Goal: Contribute content: Contribute content

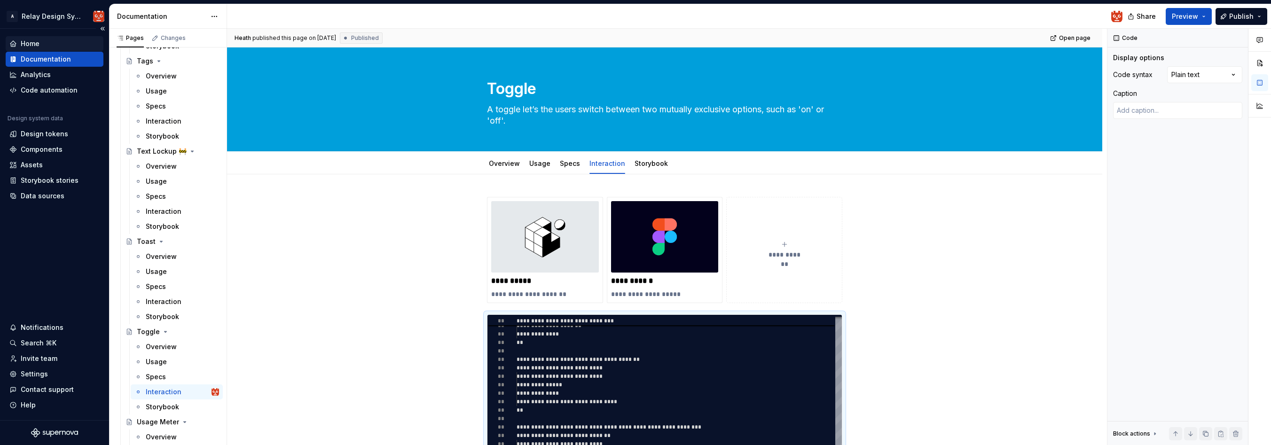
click at [28, 42] on div "Home" at bounding box center [30, 43] width 19 height 9
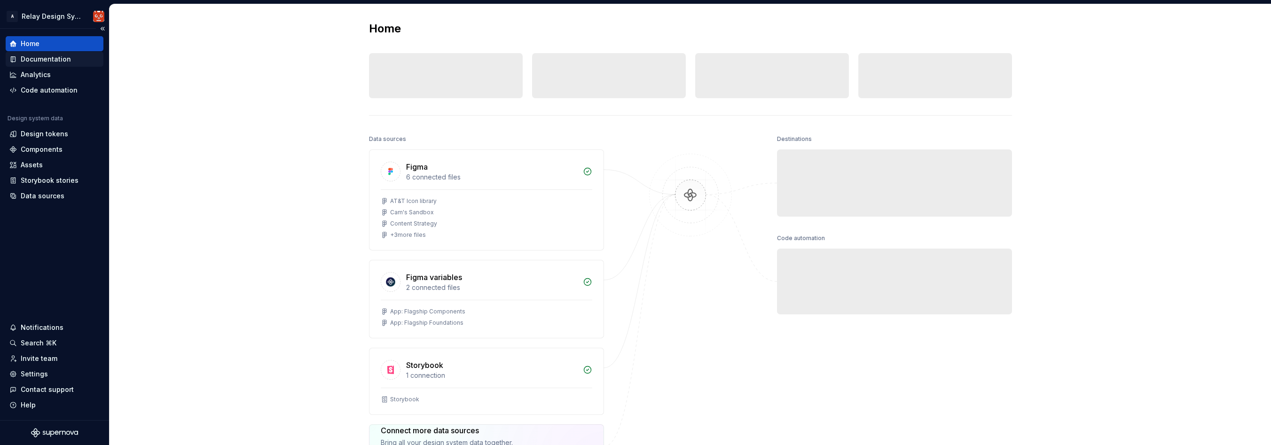
click at [50, 59] on div "Documentation" at bounding box center [46, 59] width 50 height 9
click at [47, 58] on div "Documentation" at bounding box center [46, 59] width 50 height 9
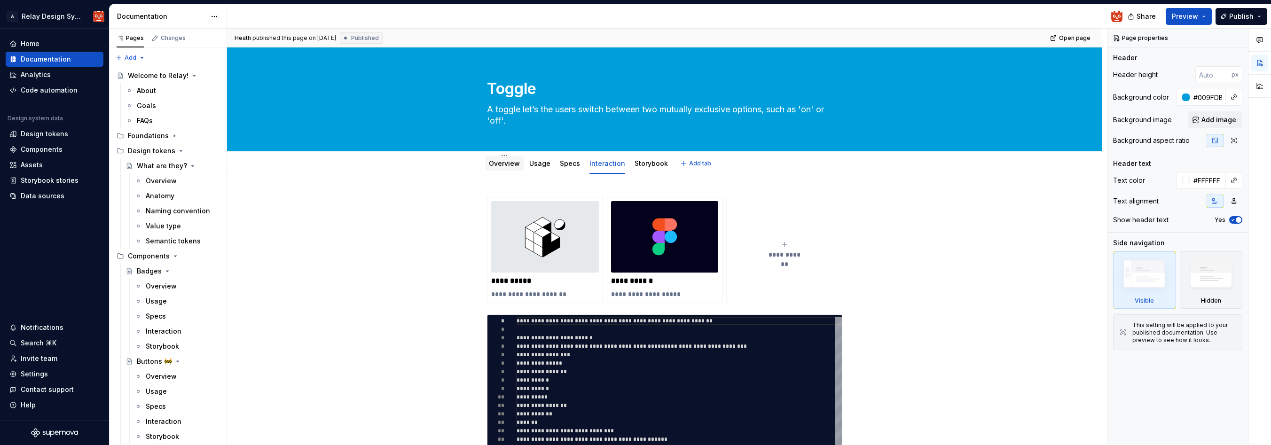
click at [502, 165] on link "Overview" at bounding box center [504, 163] width 31 height 8
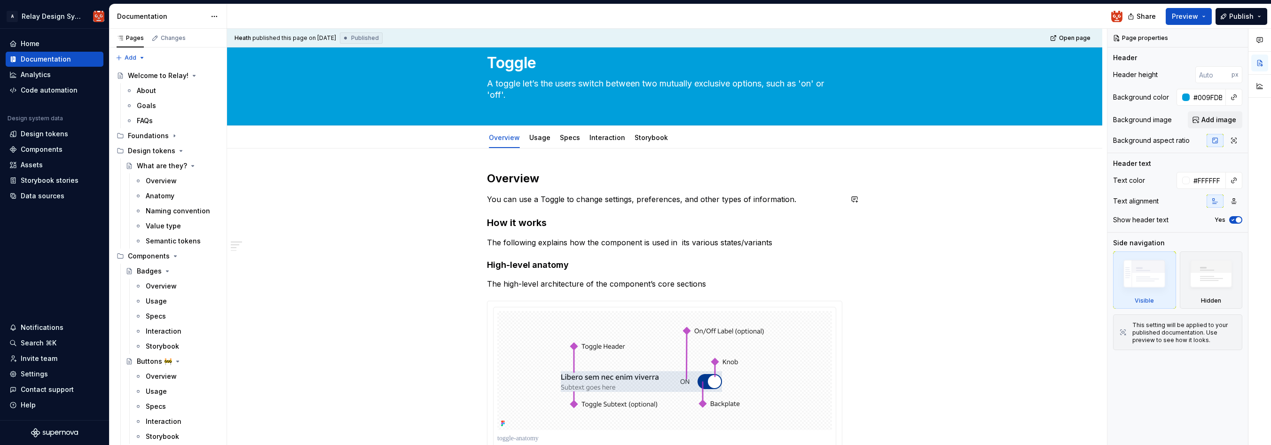
scroll to position [25, 0]
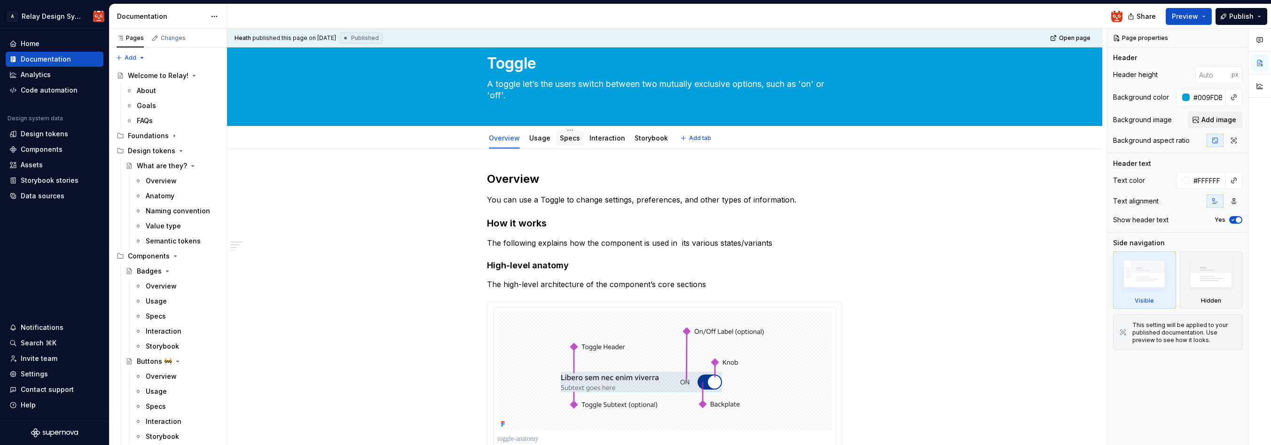
click at [572, 140] on link "Specs" at bounding box center [570, 138] width 20 height 8
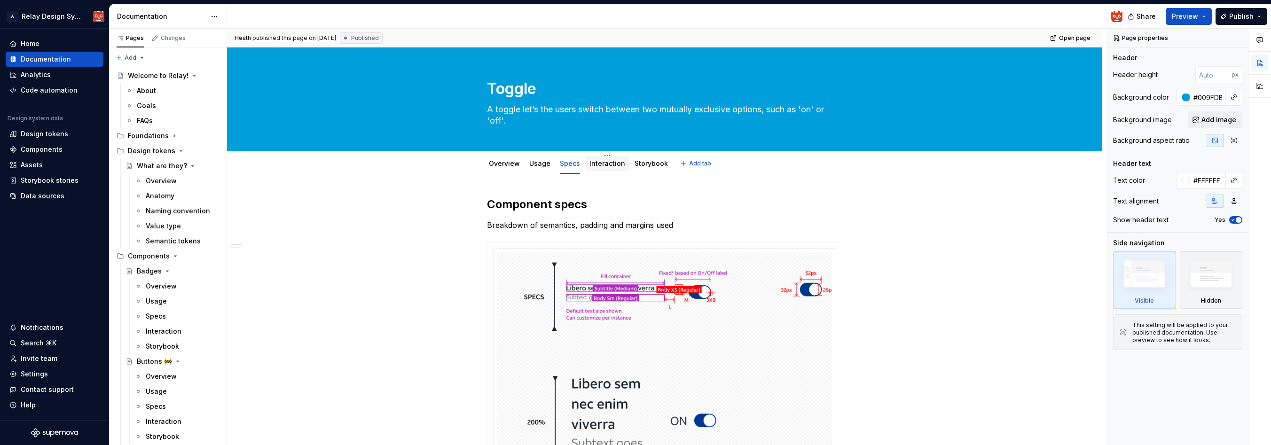
click at [604, 165] on link "Interaction" at bounding box center [607, 163] width 36 height 8
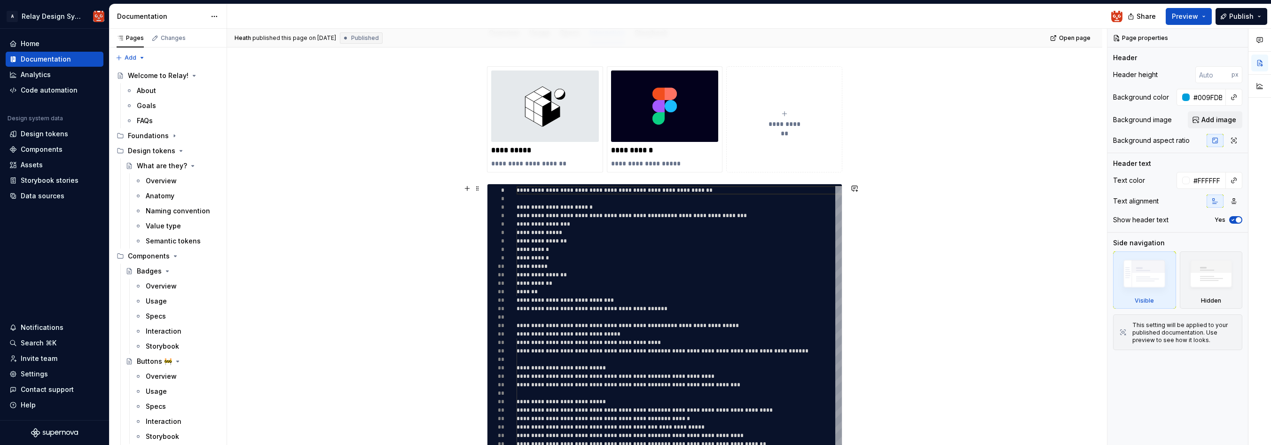
scroll to position [130, 0]
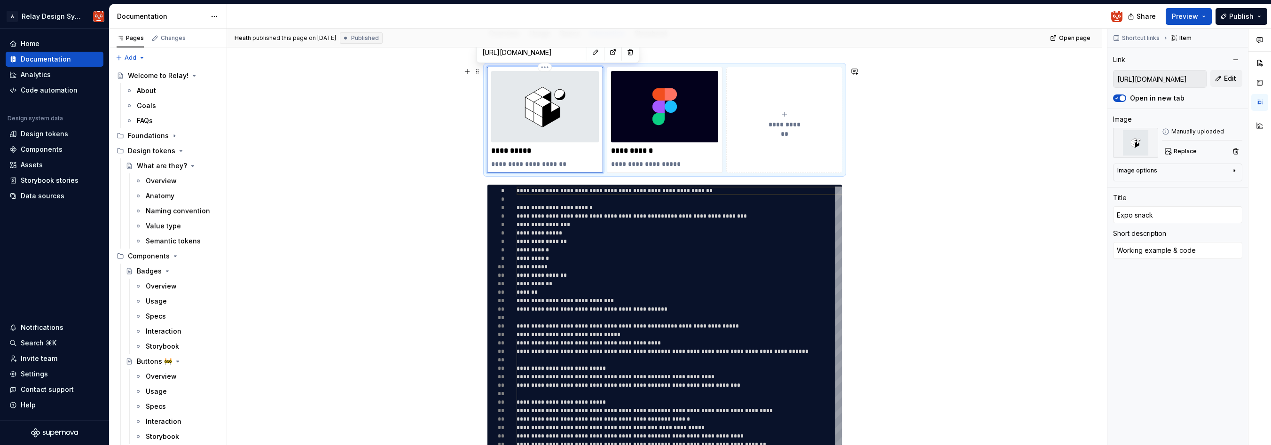
click at [568, 109] on img at bounding box center [545, 106] width 108 height 71
click at [919, 113] on div "**********" at bounding box center [664, 341] width 875 height 594
click at [363, 87] on div "**********" at bounding box center [664, 341] width 875 height 594
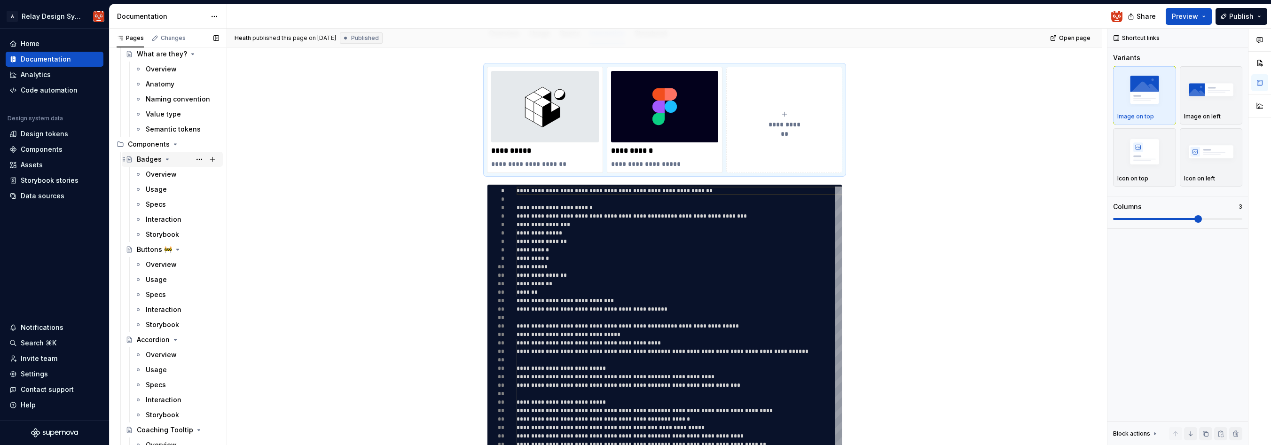
scroll to position [124, 0]
click at [174, 130] on icon "Page tree" at bounding box center [176, 132] width 8 height 8
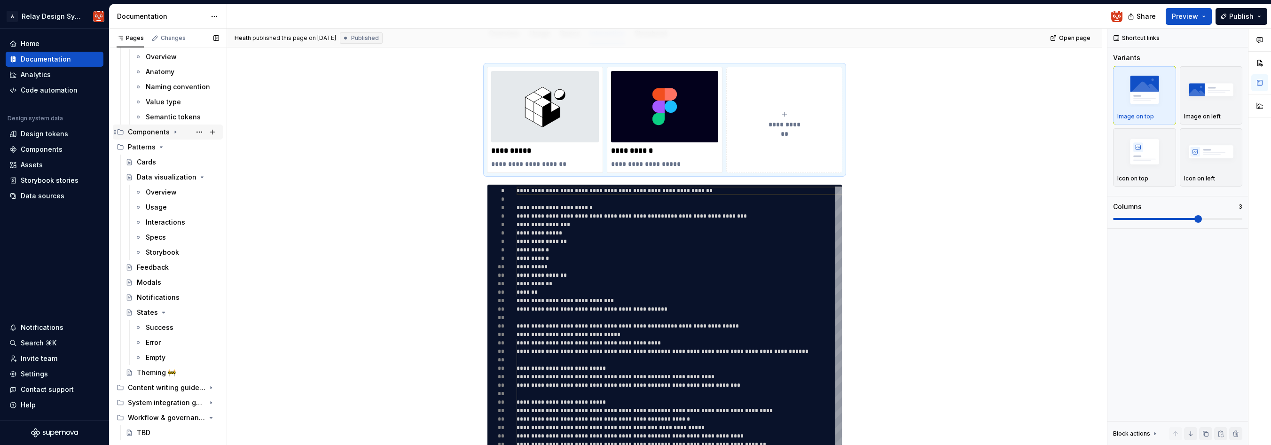
click at [174, 131] on icon "Page tree" at bounding box center [176, 132] width 8 height 8
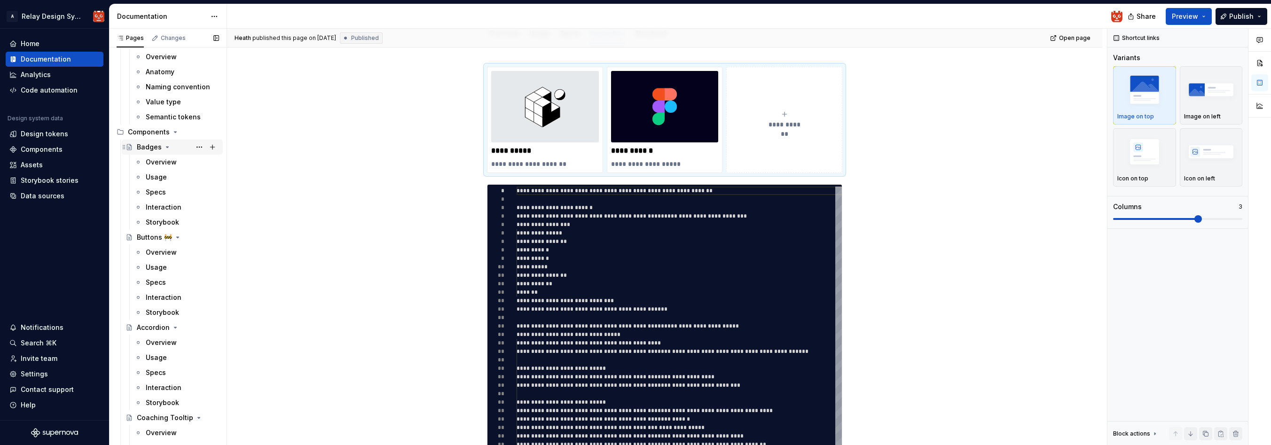
click at [166, 147] on icon "Page tree" at bounding box center [167, 147] width 2 height 1
click at [174, 161] on icon "Page tree" at bounding box center [178, 162] width 8 height 8
click at [172, 176] on icon "Page tree" at bounding box center [176, 177] width 8 height 8
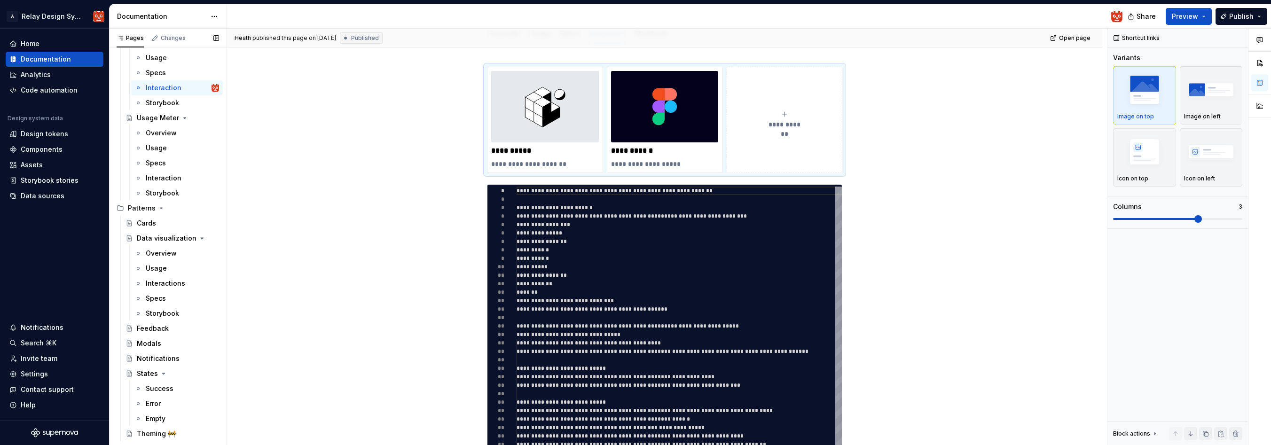
scroll to position [2636, 0]
click at [140, 223] on div "Cards" at bounding box center [146, 221] width 19 height 9
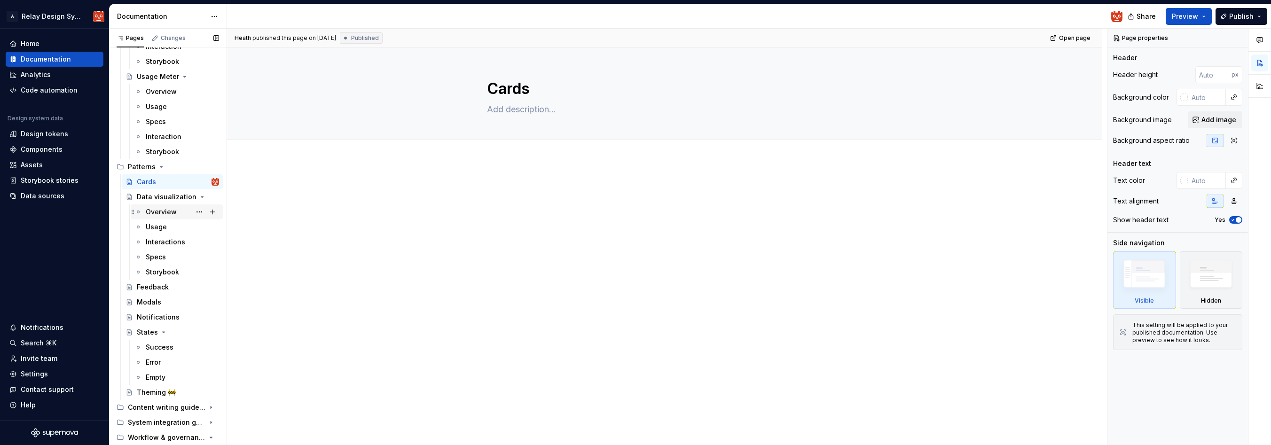
scroll to position [2677, 0]
click at [514, 92] on textarea "Cards" at bounding box center [662, 89] width 355 height 23
click at [493, 87] on textarea "Cards" at bounding box center [662, 89] width 355 height 23
type textarea "*"
type textarea "SCards"
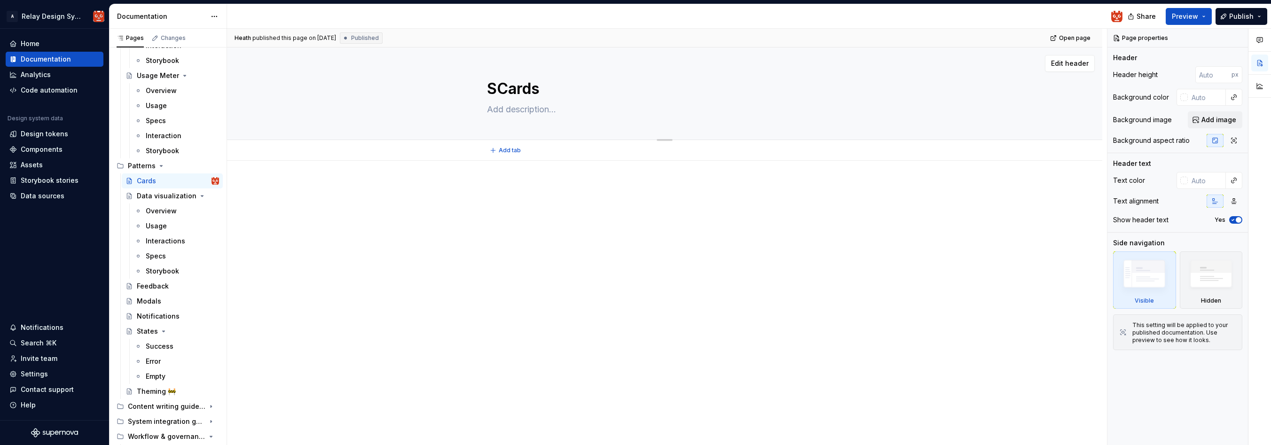
type textarea "*"
type textarea "SwCards"
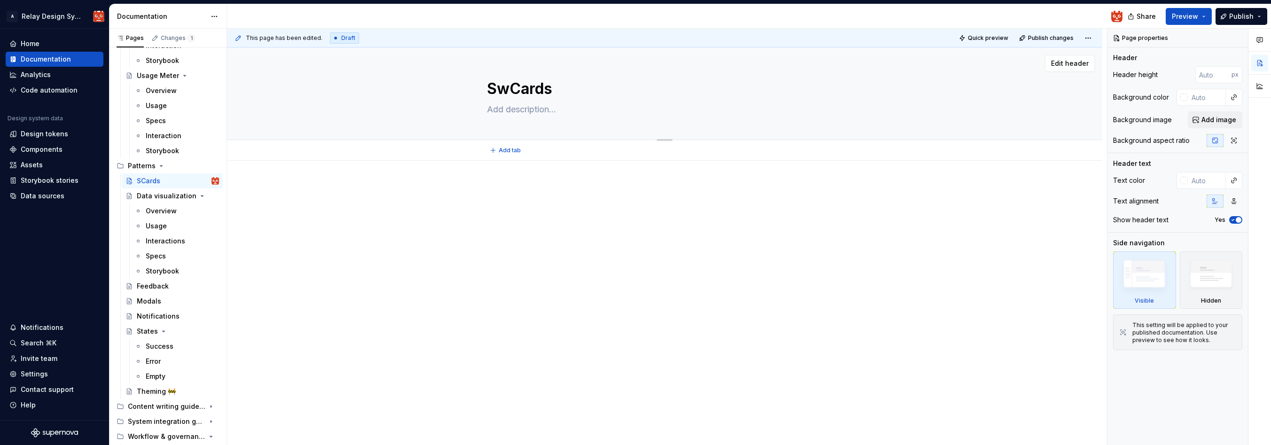
type textarea "*"
type textarea "SwiCards"
type textarea "*"
type textarea "SwipCards"
type textarea "*"
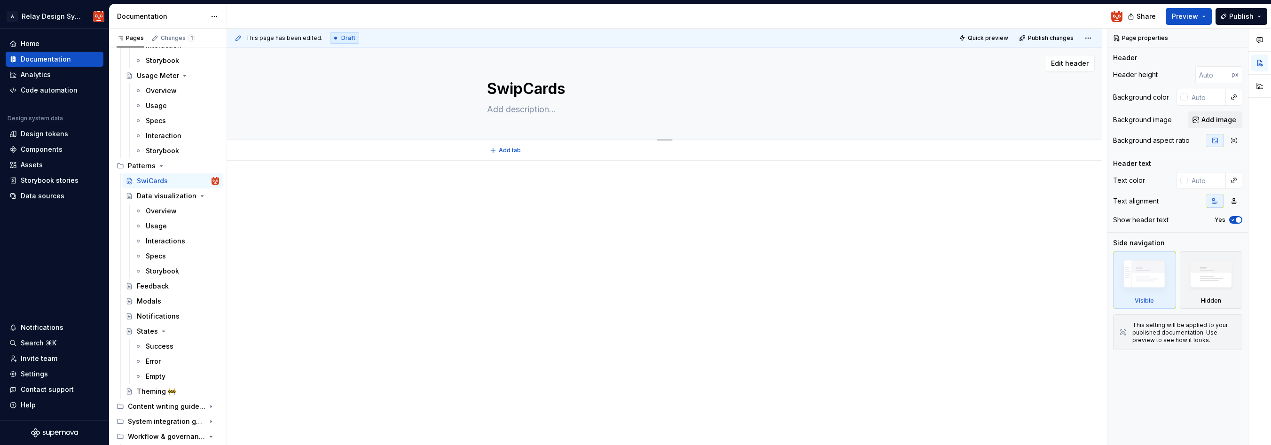
type textarea "SwipaCards"
type textarea "*"
type textarea "SwipabCards"
type textarea "*"
type textarea "[DEMOGRAPHIC_DATA]"
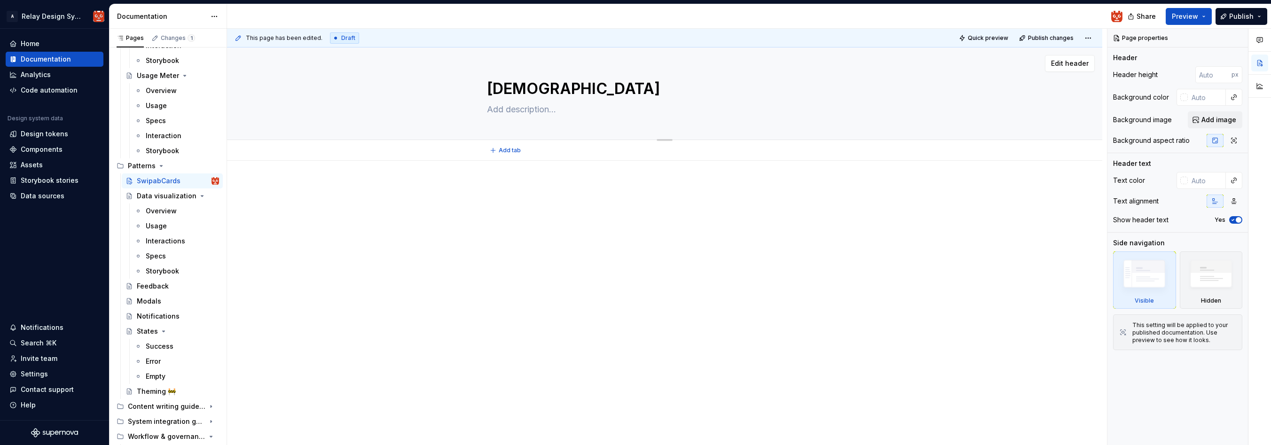
type textarea "*"
type textarea "SwipableCards"
type textarea "*"
type textarea "Swipable Cards"
click at [514, 91] on textarea "Swipable Cards" at bounding box center [662, 89] width 355 height 23
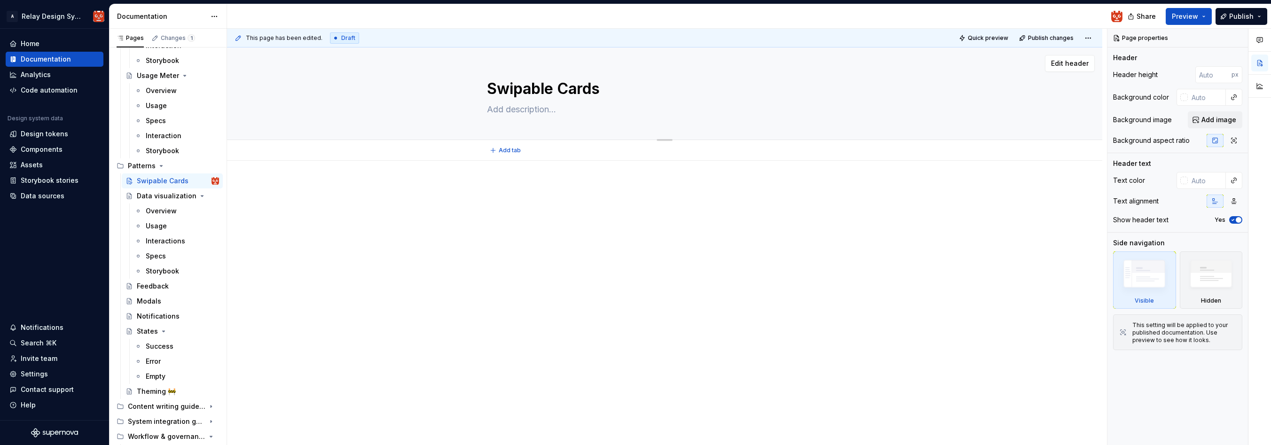
click at [514, 91] on textarea "Swipable Cards" at bounding box center [662, 89] width 355 height 23
drag, startPoint x: 577, startPoint y: 88, endPoint x: 486, endPoint y: 87, distance: 91.2
click at [484, 88] on div "Swipable Cards" at bounding box center [665, 93] width 800 height 92
type textarea "*"
type textarea "Swipable Cards"
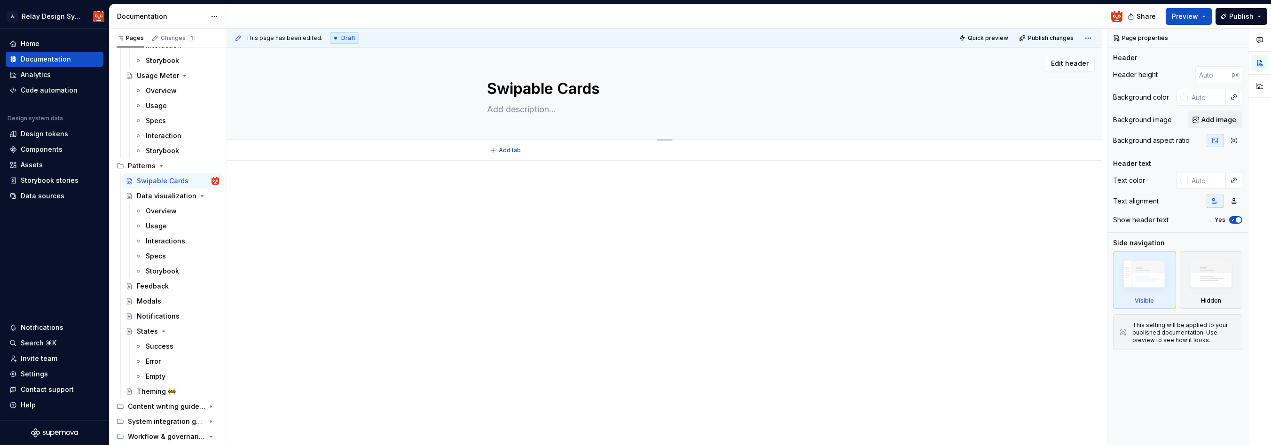
click at [523, 92] on textarea "Swipable Cards" at bounding box center [662, 89] width 355 height 23
paste textarea "e"
type textarea "*"
type textarea "Swipeable Cards"
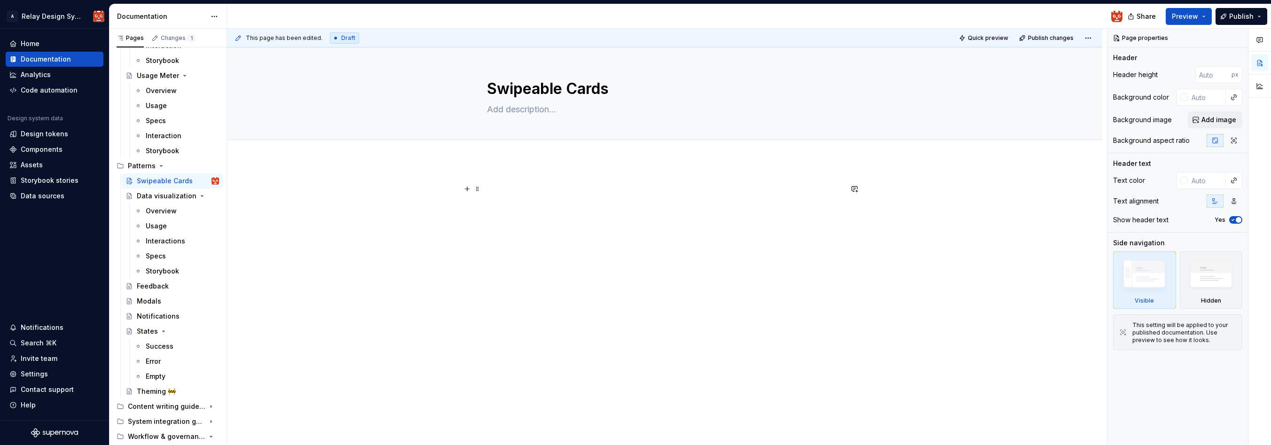
type textarea "*"
type textarea "Swipeable Cards"
click at [561, 197] on div at bounding box center [664, 201] width 355 height 36
type textarea "*"
click at [506, 155] on button "Add tab" at bounding box center [506, 150] width 38 height 13
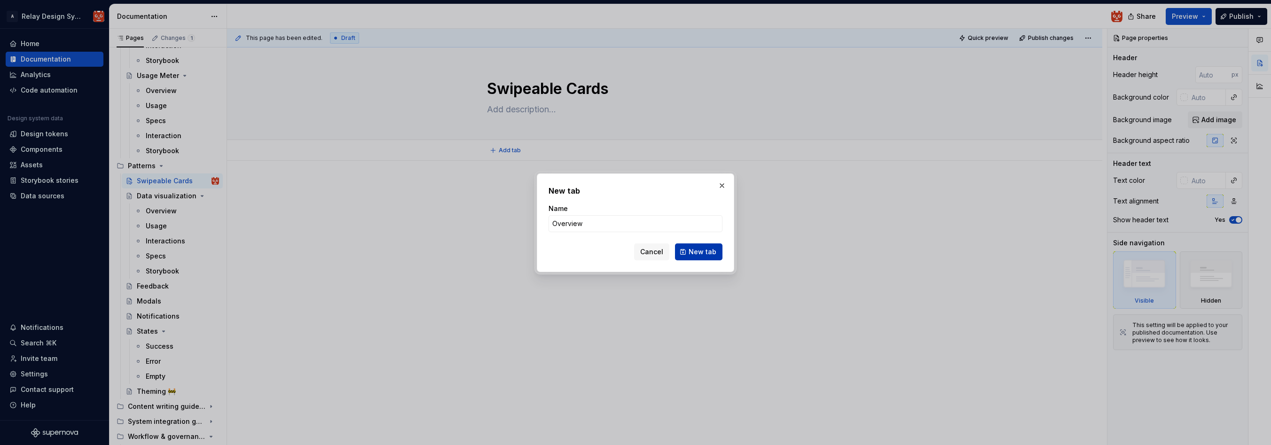
type input "Overview"
click at [709, 249] on span "New tab" at bounding box center [702, 251] width 28 height 9
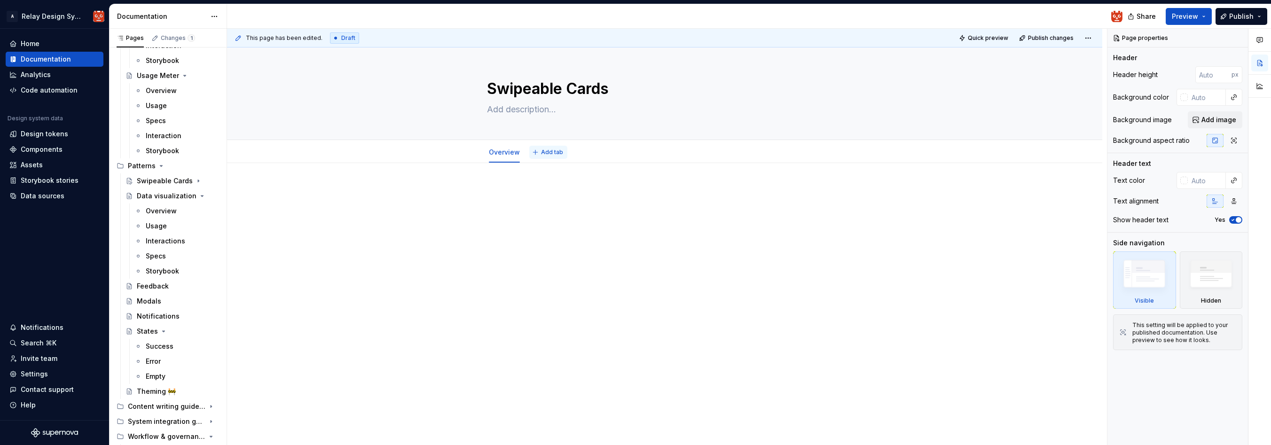
click at [556, 150] on span "Add tab" at bounding box center [552, 152] width 22 height 8
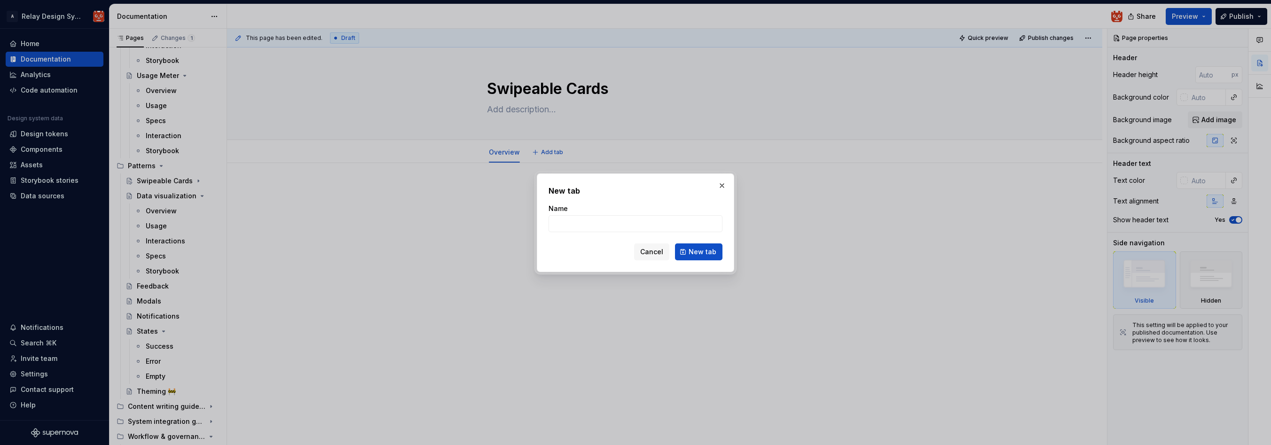
type textarea "*"
type input "Usage"
click at [699, 247] on span "New tab" at bounding box center [702, 251] width 28 height 9
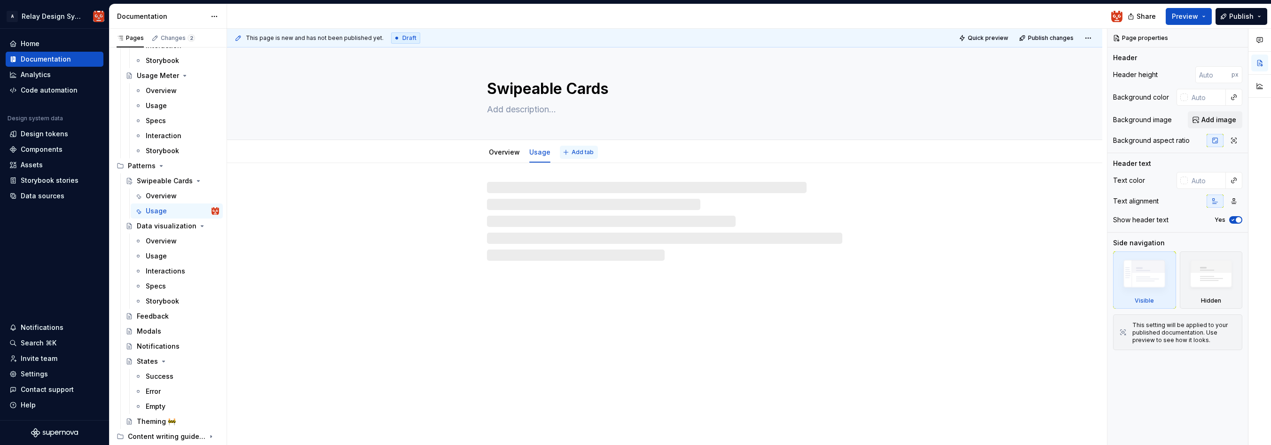
click at [578, 152] on span "Add tab" at bounding box center [582, 152] width 22 height 8
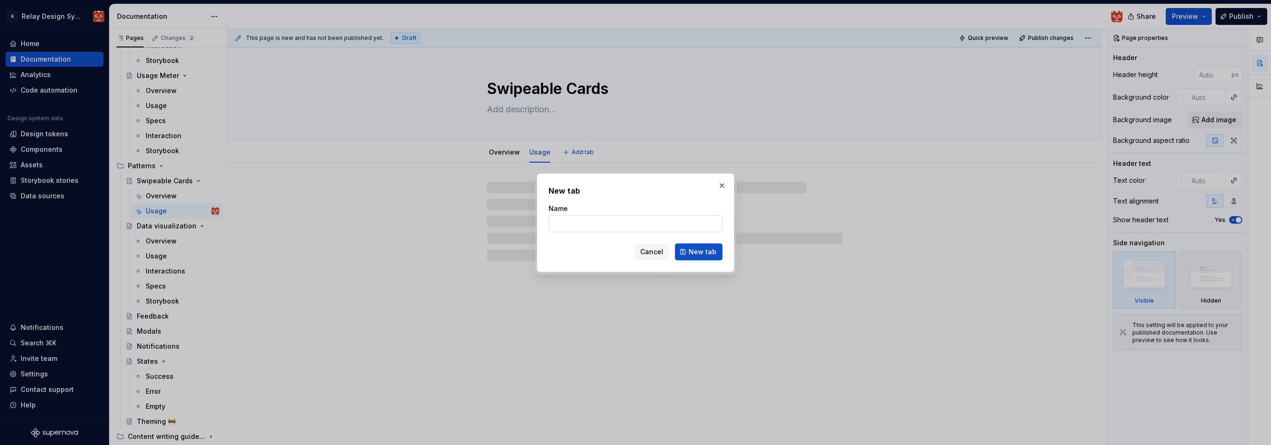
type textarea "*"
type input "Specs"
type textarea "*"
type input "Specs"
click at [694, 254] on span "New tab" at bounding box center [702, 251] width 28 height 9
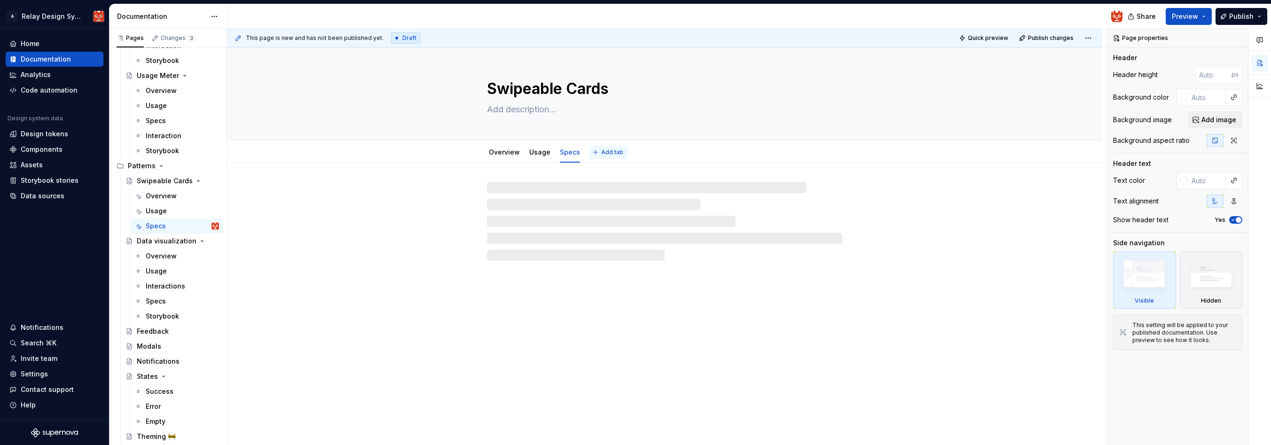
click at [615, 154] on span "Add tab" at bounding box center [612, 152] width 22 height 8
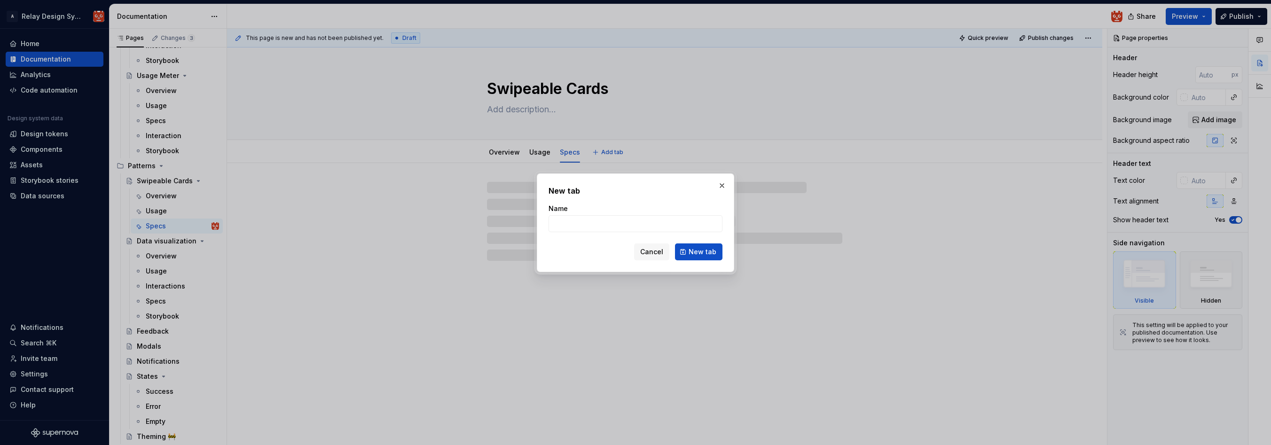
type textarea "*"
type input "Inter"
type textarea "*"
type input "Intera"
type textarea "*"
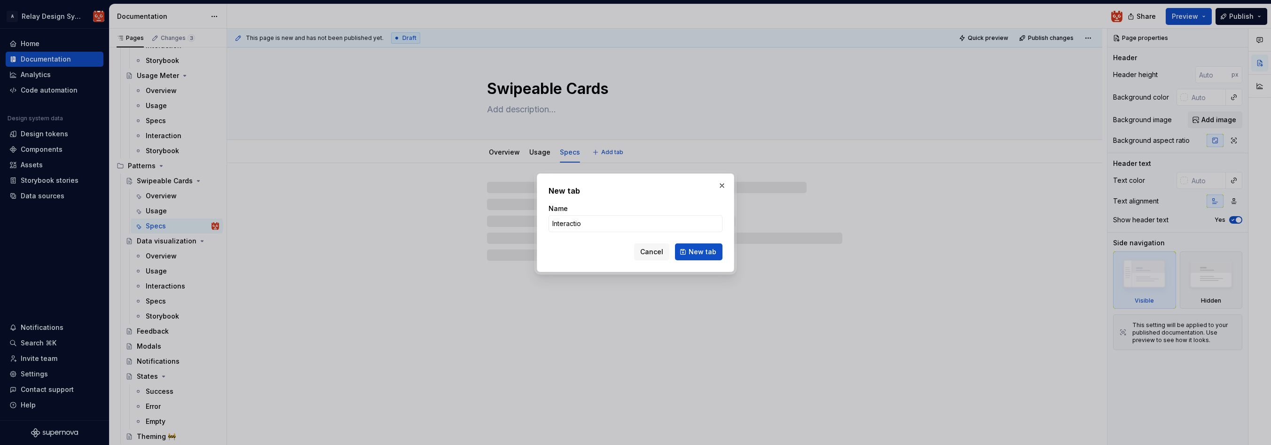
type input "Interaction"
type textarea "*"
type input "Interaction"
click at [709, 250] on span "New tab" at bounding box center [702, 251] width 28 height 9
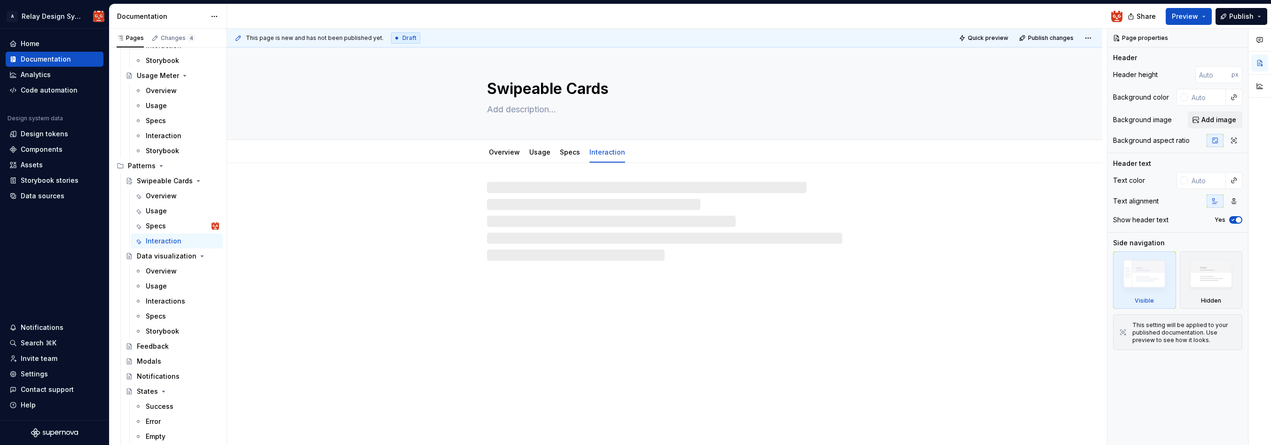
type textarea "*"
click at [649, 154] on span "Add tab" at bounding box center [657, 152] width 22 height 8
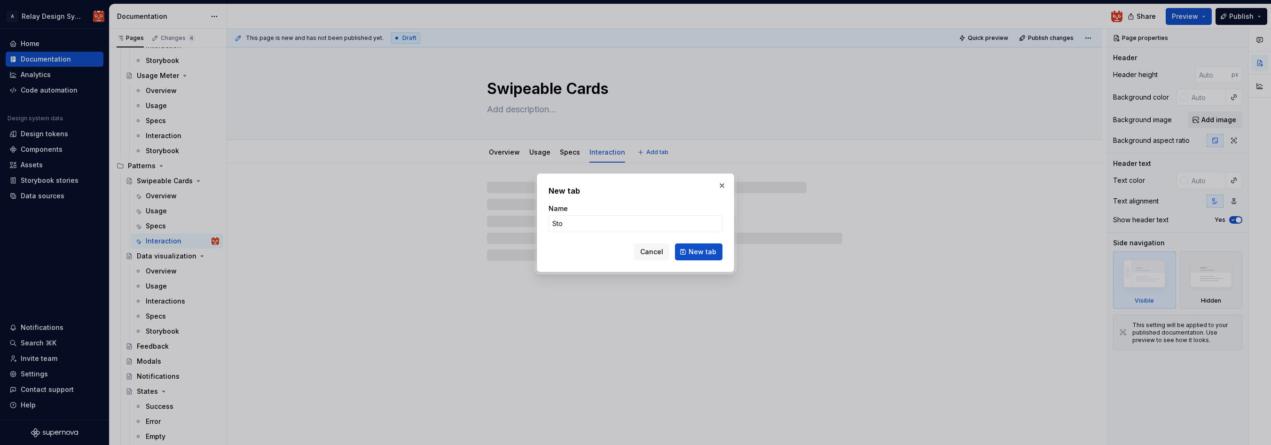
type input "Stor"
type textarea "*"
type input "Storybook"
click at [695, 249] on span "New tab" at bounding box center [702, 251] width 28 height 9
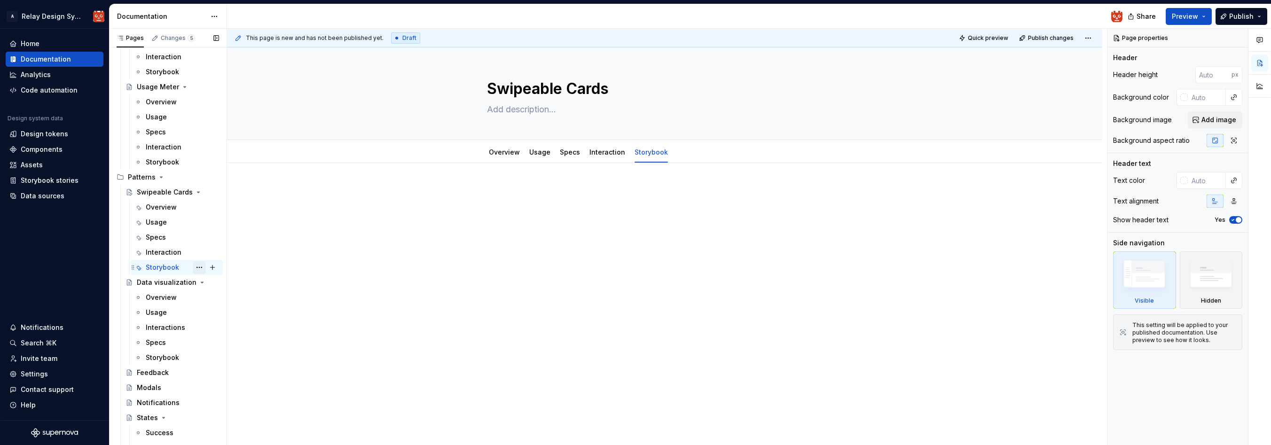
scroll to position [2671, 0]
click at [593, 154] on link "Interaction" at bounding box center [607, 152] width 36 height 8
type textarea "*"
click at [545, 190] on p at bounding box center [664, 191] width 355 height 11
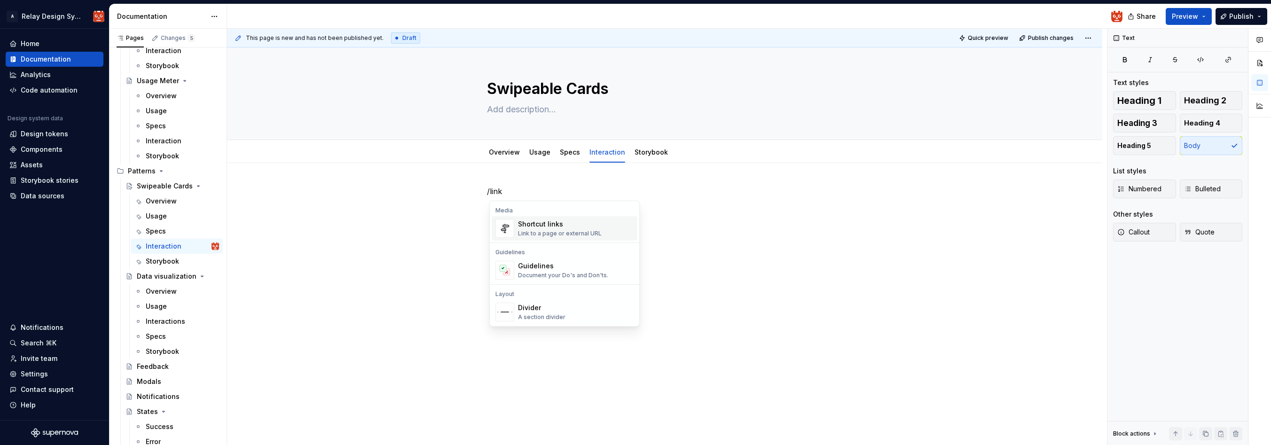
click at [564, 227] on div "Shortcut links" at bounding box center [560, 223] width 84 height 9
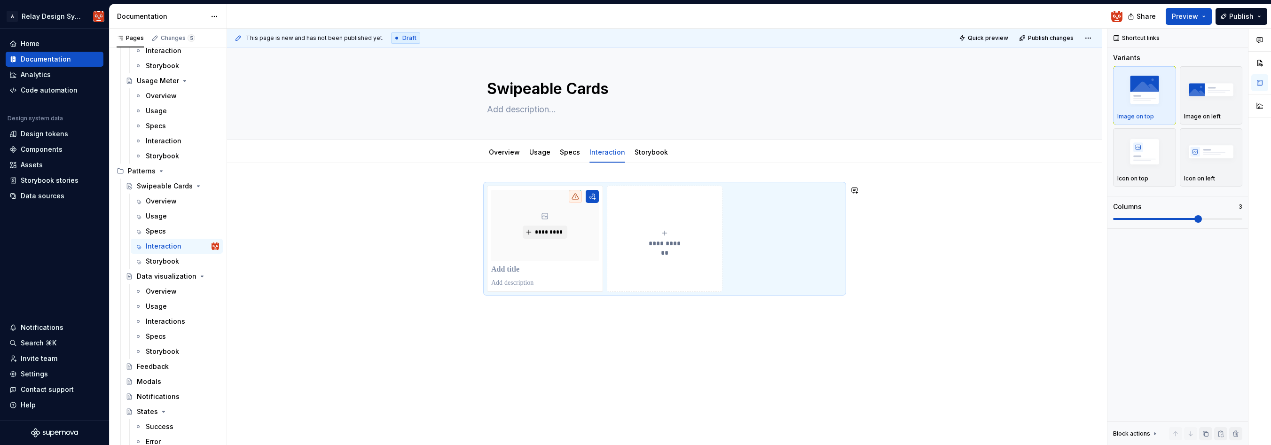
click at [523, 324] on div "**********" at bounding box center [664, 300] width 875 height 274
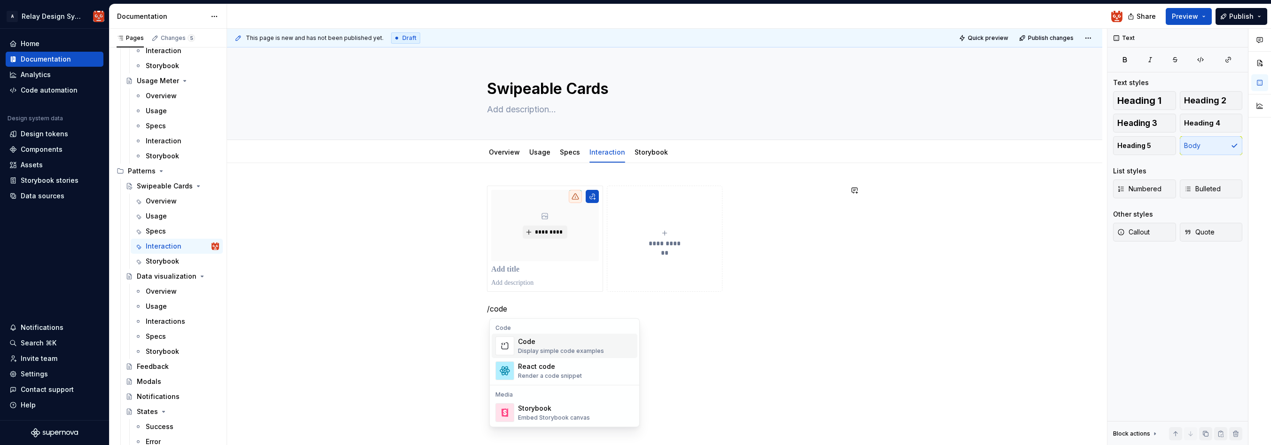
click at [585, 348] on div "Display simple code examples" at bounding box center [561, 351] width 86 height 8
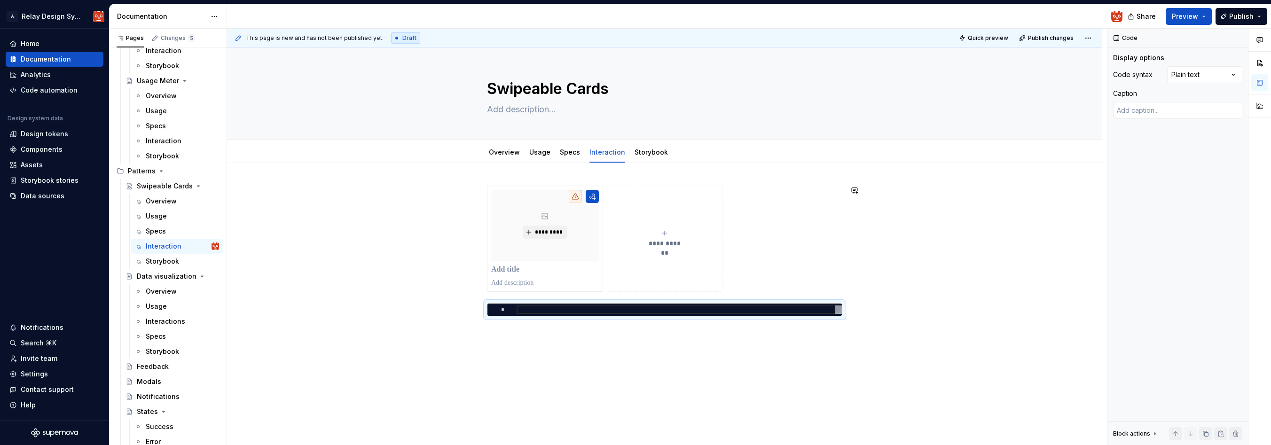
type textarea "*"
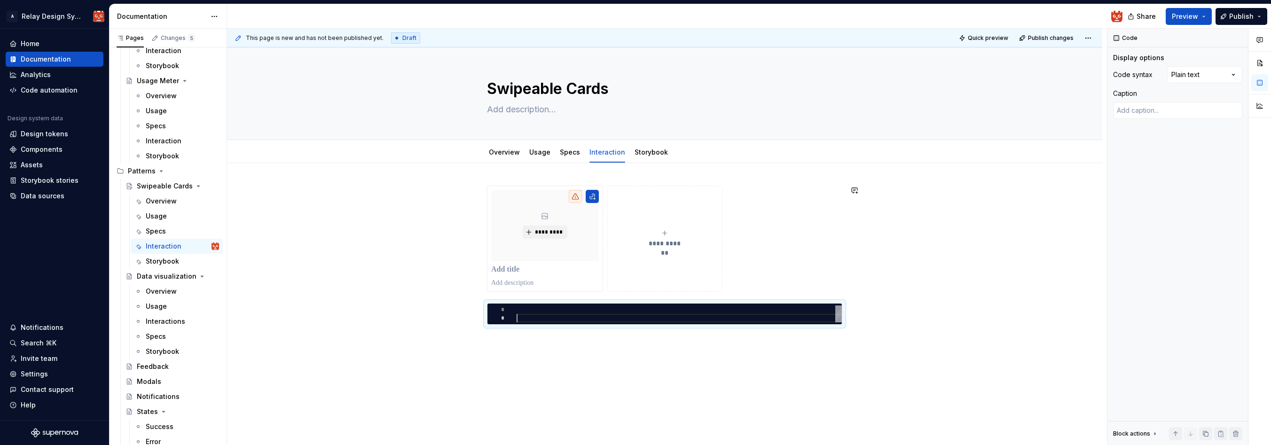
type textarea "*"
type textarea "**********"
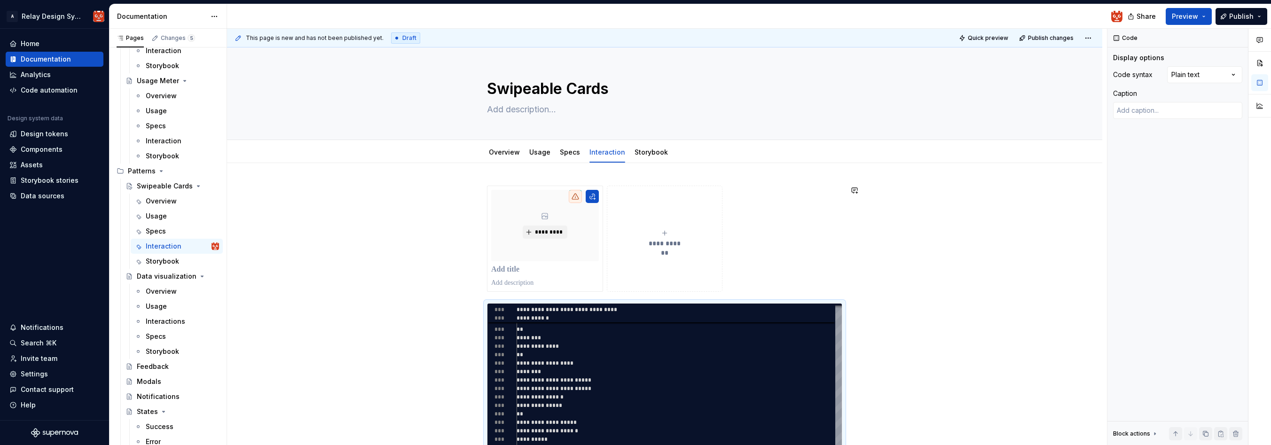
type textarea "*"
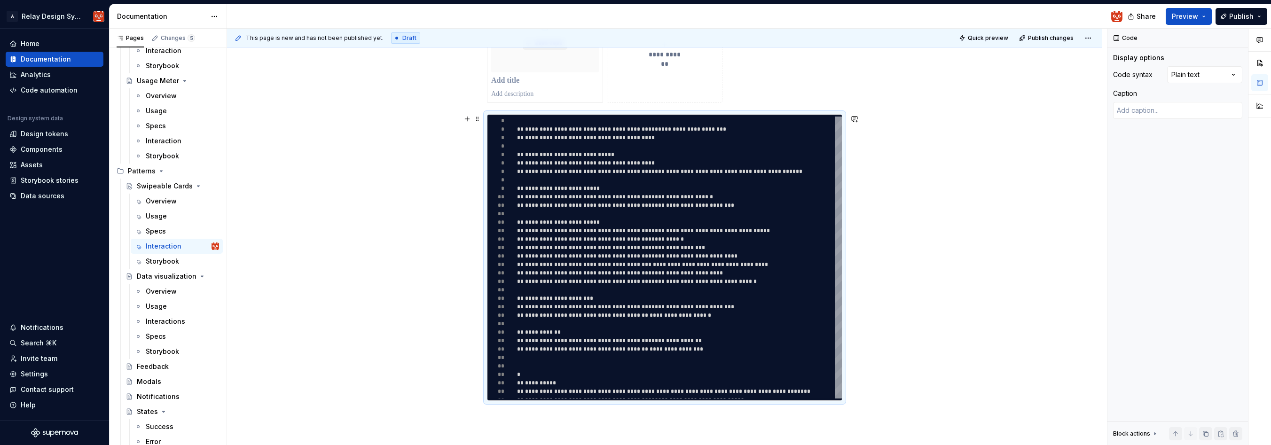
type textarea "**********"
click at [298, 172] on div "**********" at bounding box center [664, 260] width 875 height 572
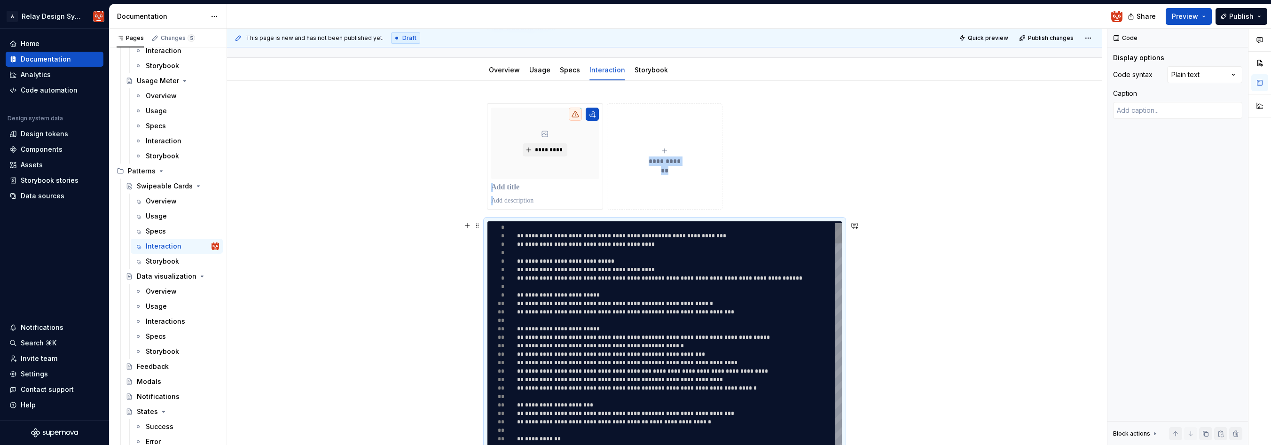
scroll to position [83, 0]
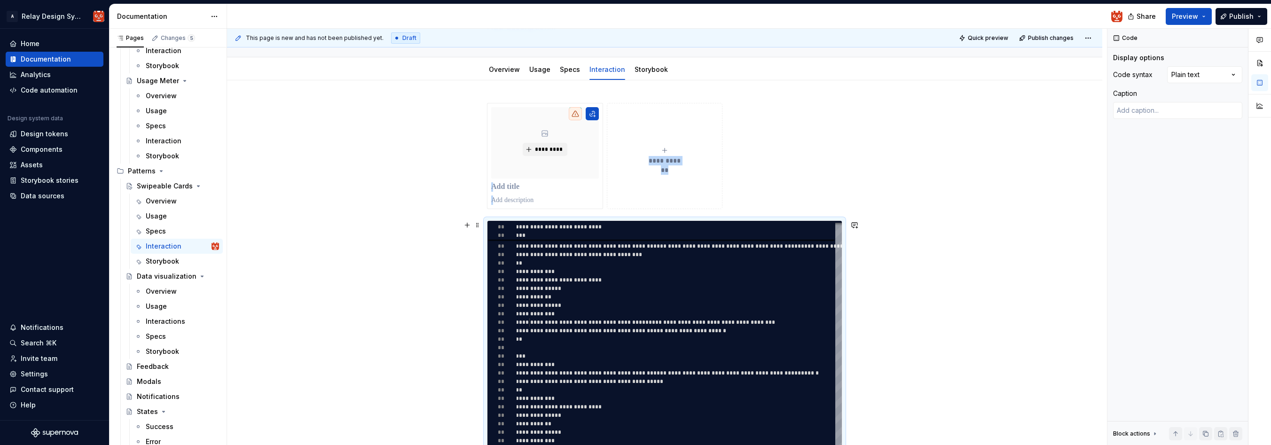
click at [942, 229] on div "**********" at bounding box center [664, 366] width 875 height 572
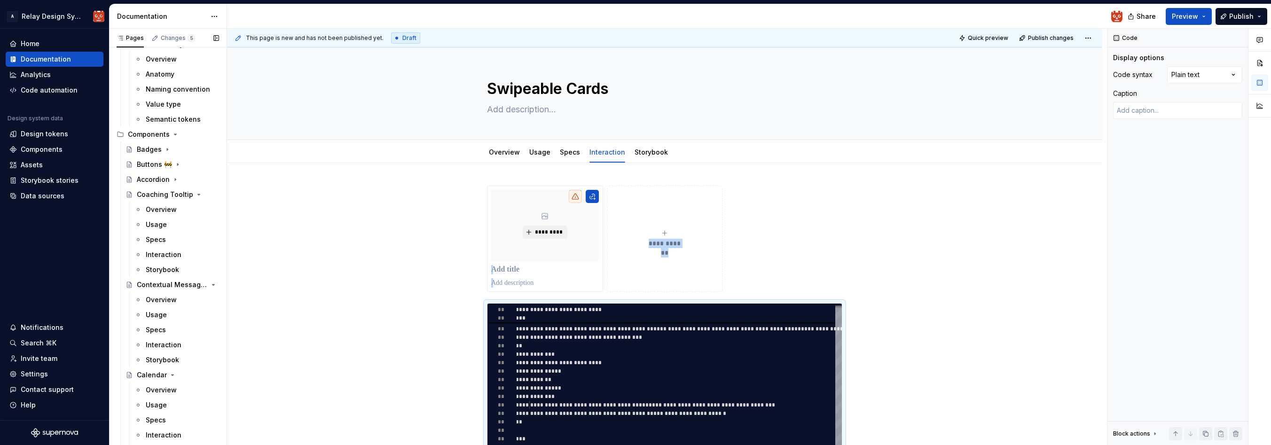
scroll to position [133, 0]
click at [179, 152] on icon "Page tree" at bounding box center [178, 153] width 8 height 8
click at [161, 196] on div "Specs" at bounding box center [156, 198] width 20 height 9
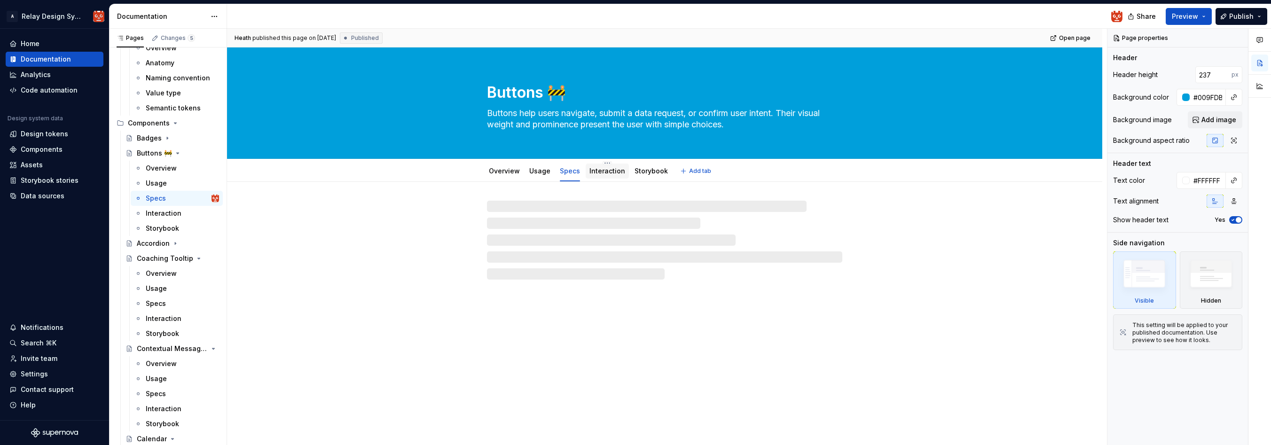
click at [606, 172] on link "Interaction" at bounding box center [607, 171] width 36 height 8
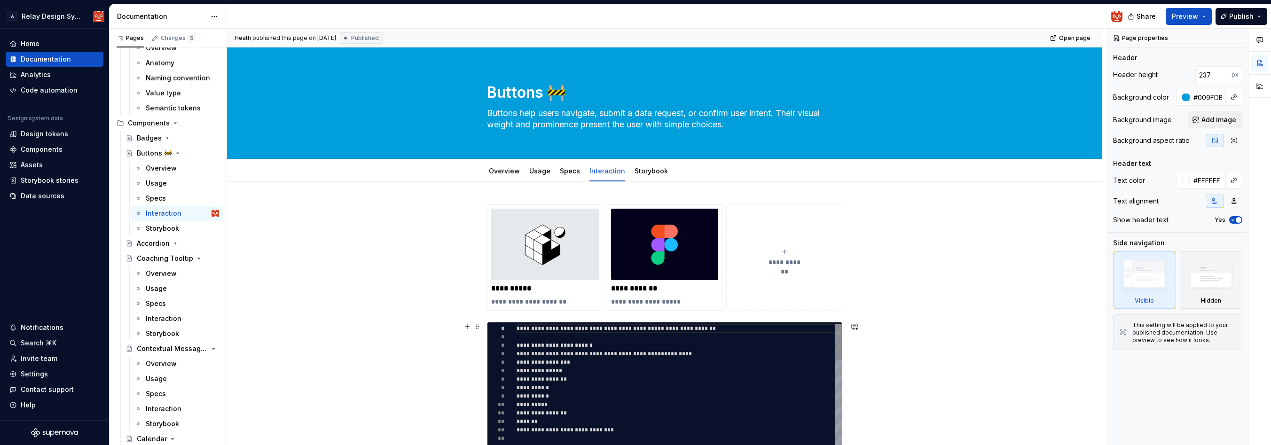
type textarea "*"
type textarea "**********"
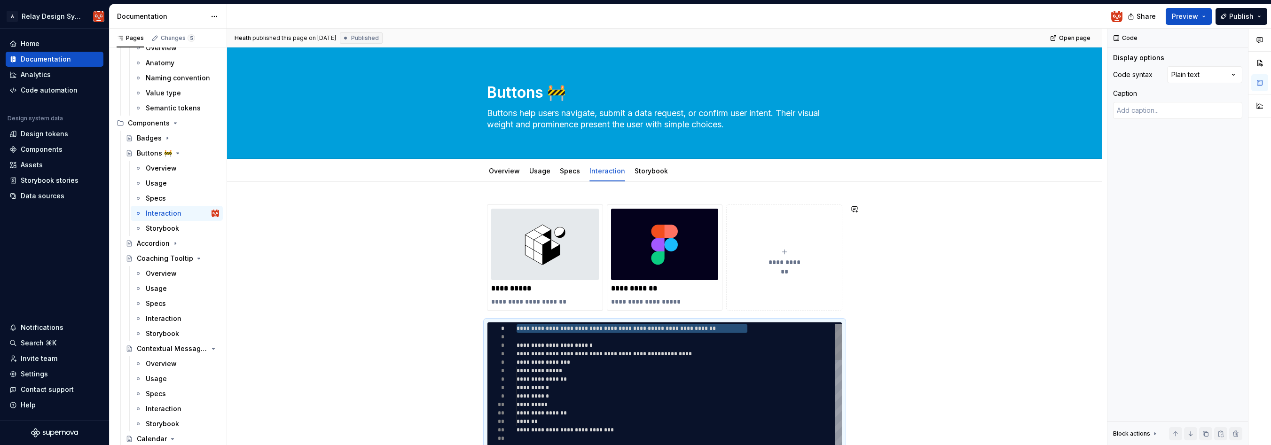
drag, startPoint x: 749, startPoint y: 332, endPoint x: 522, endPoint y: 315, distance: 227.6
click div "**********"
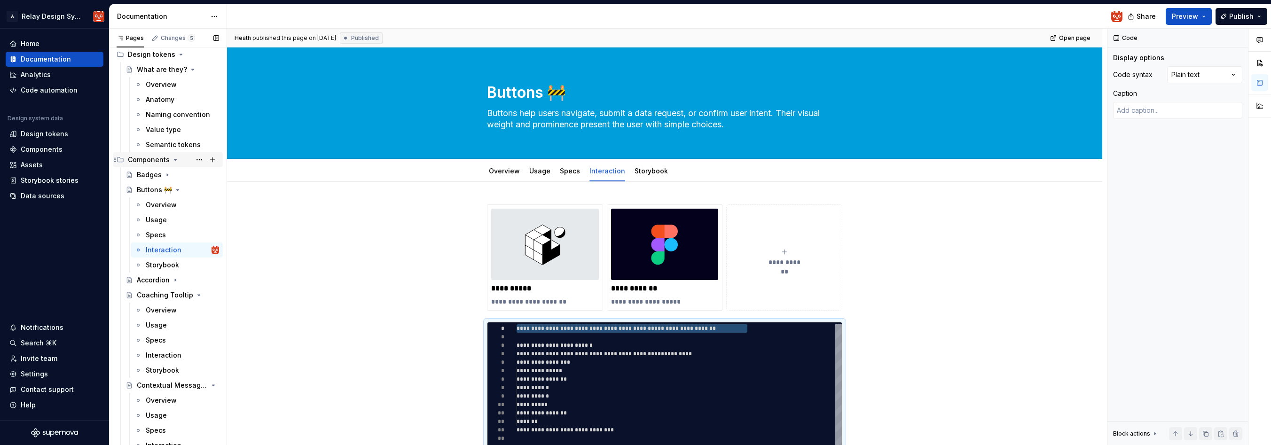
scroll to position [95, 0]
click icon "Page tree"
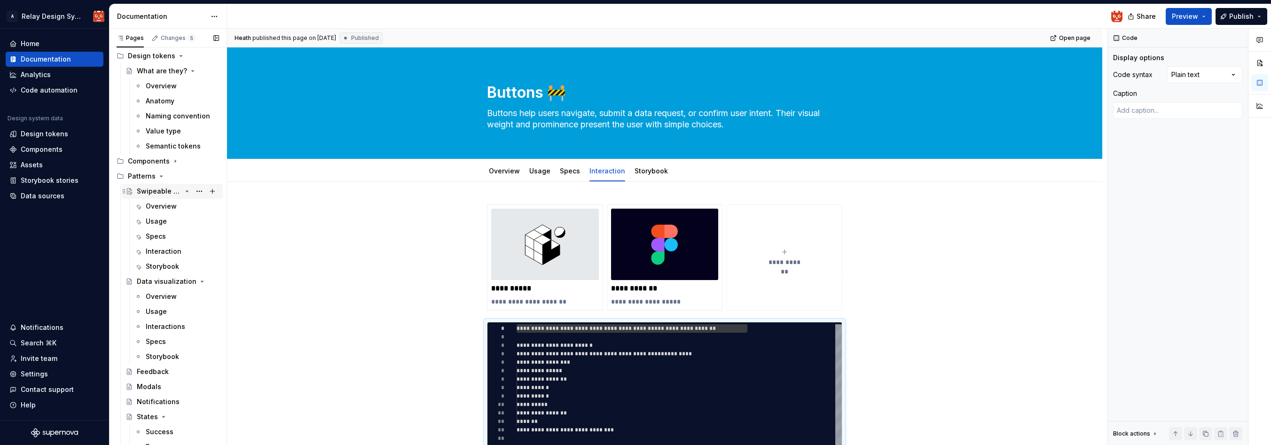
click div "Swipeable Cards"
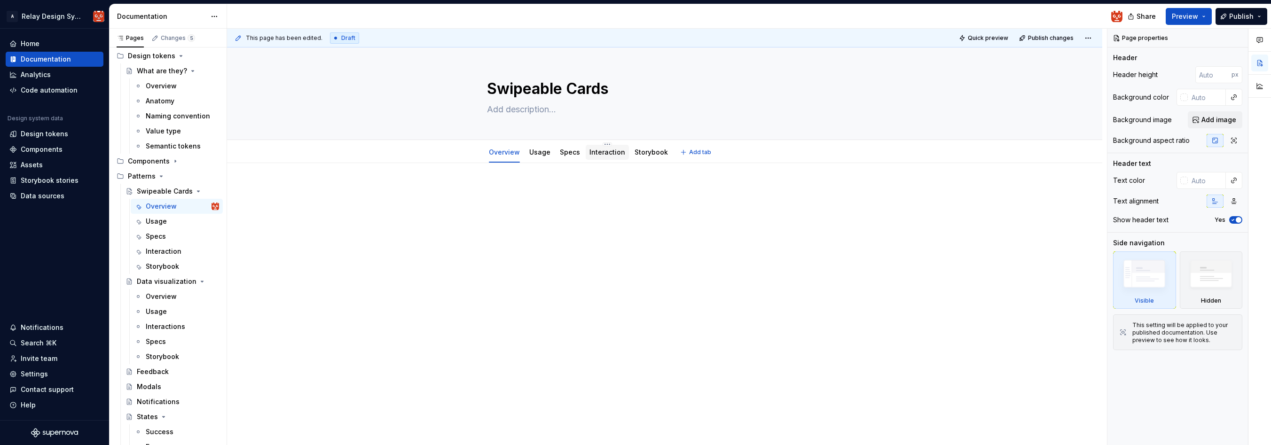
click link "Interaction"
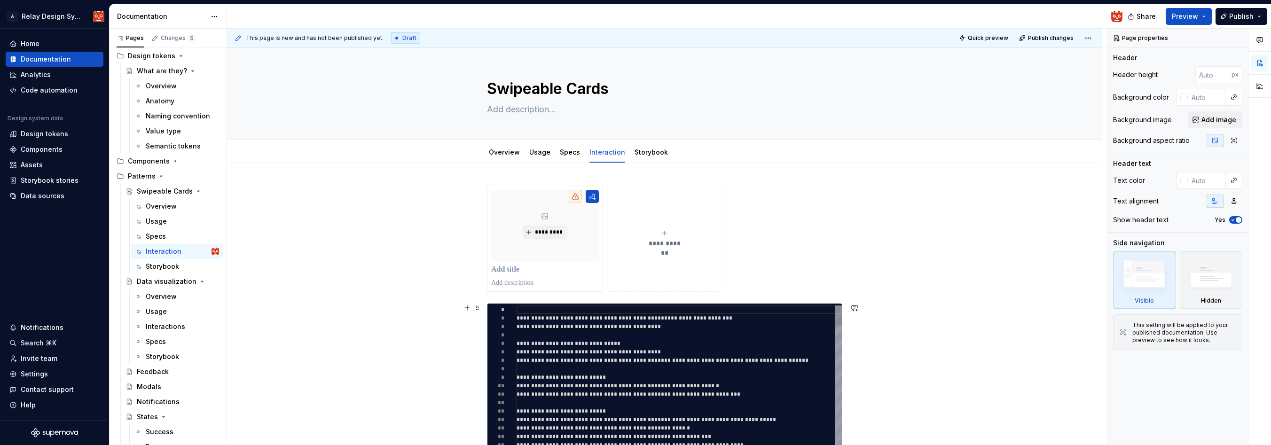
type textarea "*"
type textarea "**********"
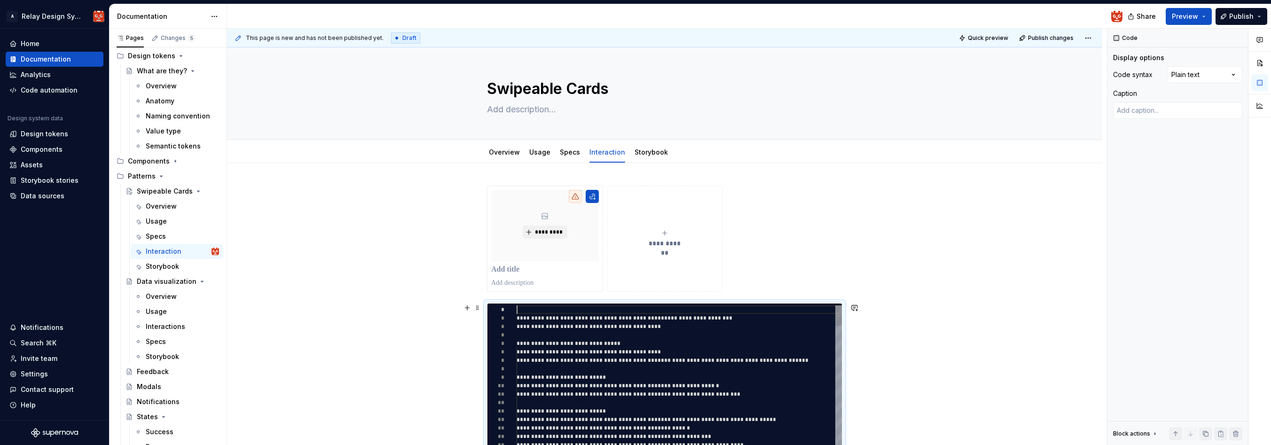
click div "**********"
type textarea "*"
type textarea "**********"
type textarea "*"
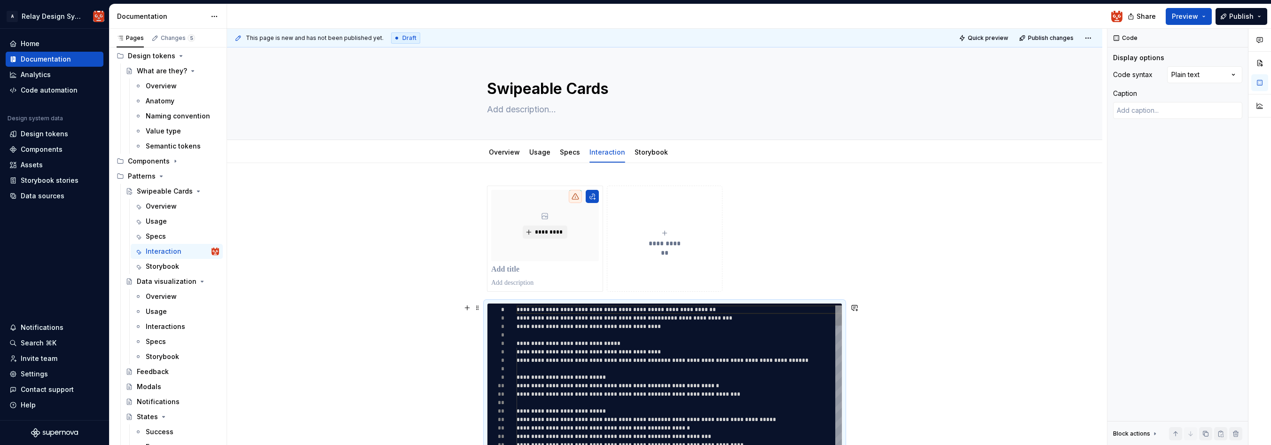
type textarea "**********"
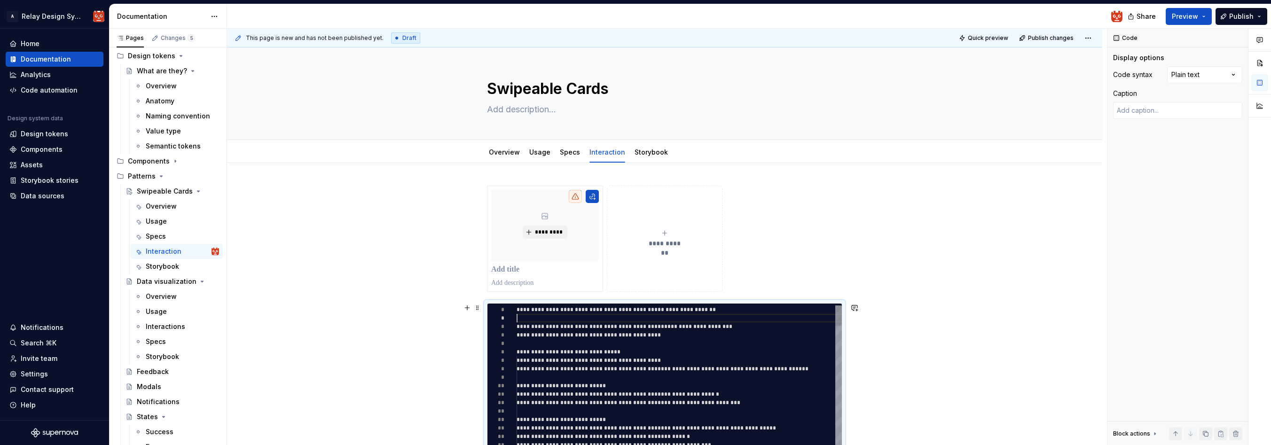
scroll to position [8, 0]
click div "**********"
type textarea "*"
type textarea "**********"
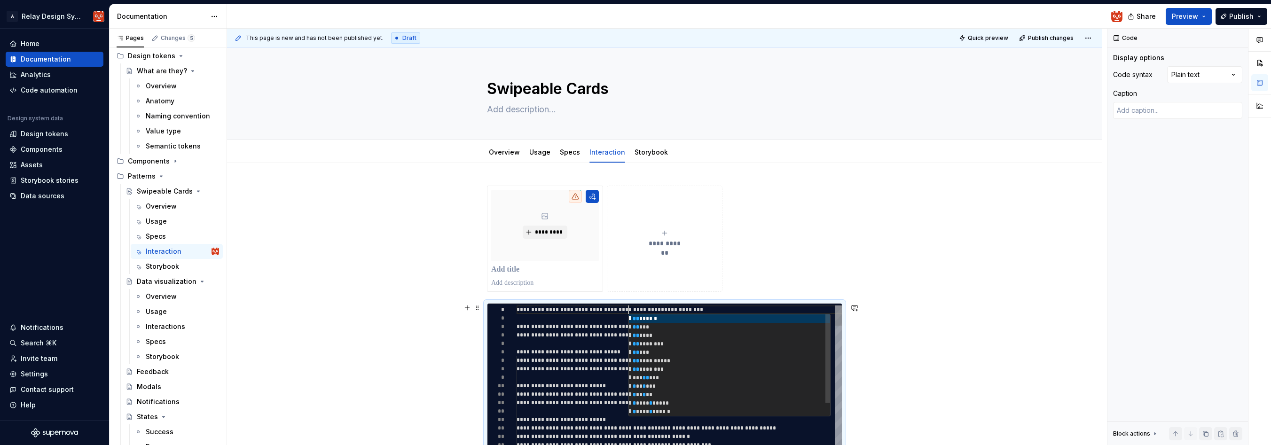
type textarea "*"
type textarea "**********"
type textarea "*"
type textarea "**********"
type textarea "*"
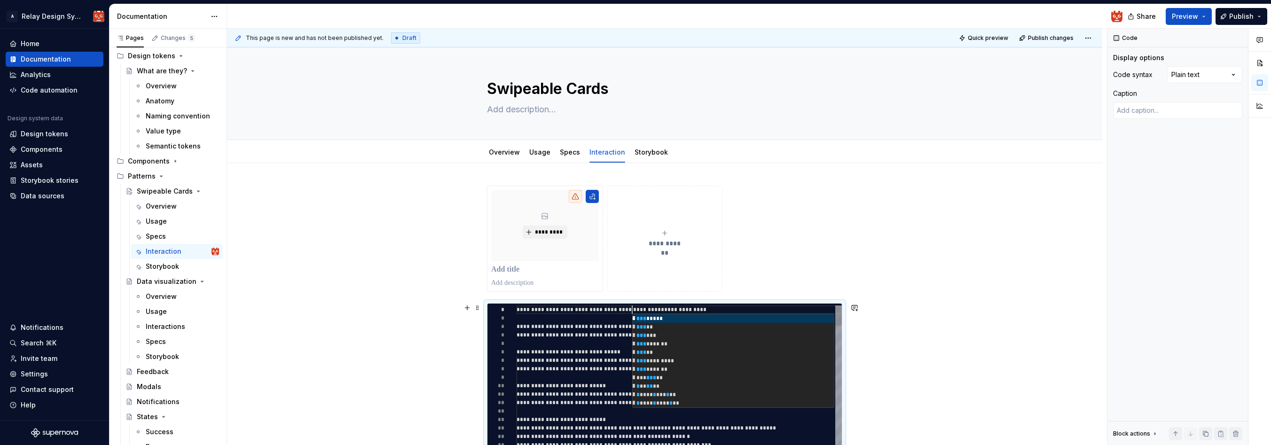
type textarea "**********"
type textarea "*"
type textarea "**********"
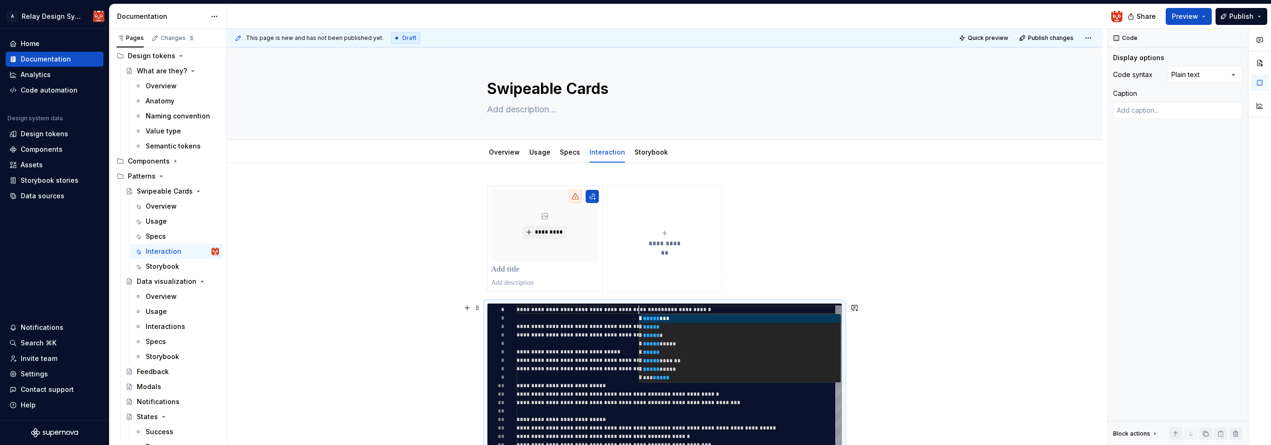
type textarea "*"
type textarea "**********"
type textarea "*"
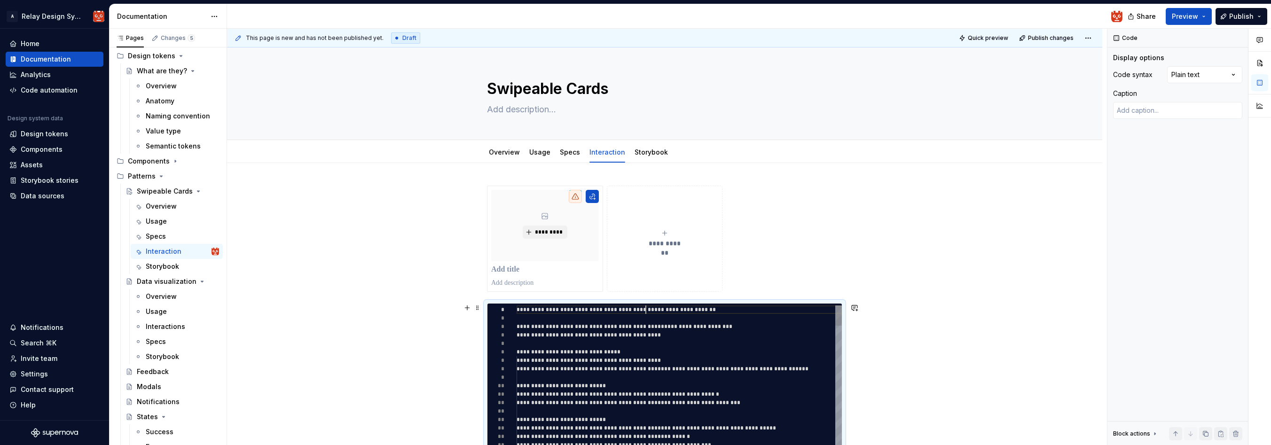
type textarea "**********"
type textarea "*"
type textarea "**********"
type textarea "*"
type textarea "**********"
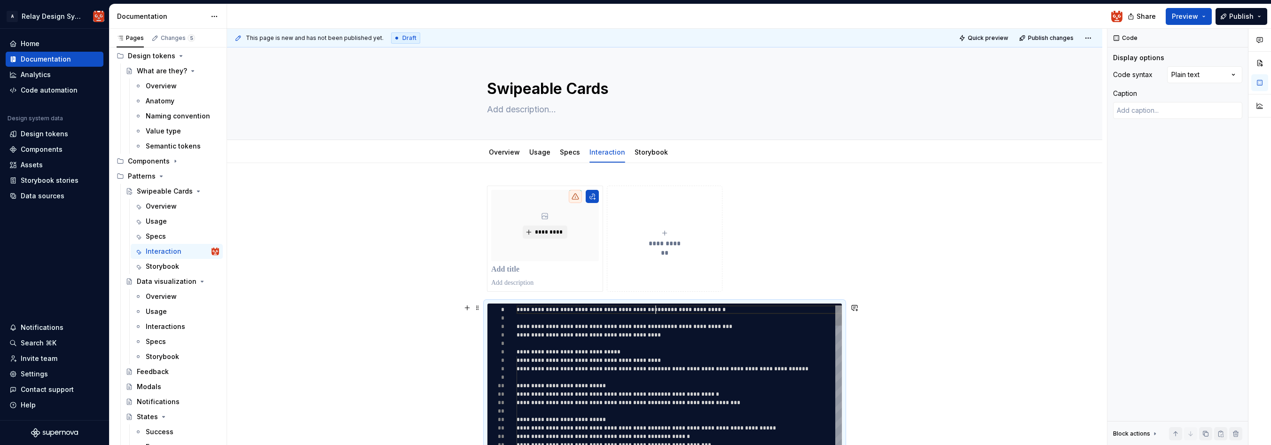
type textarea "*"
type textarea "**********"
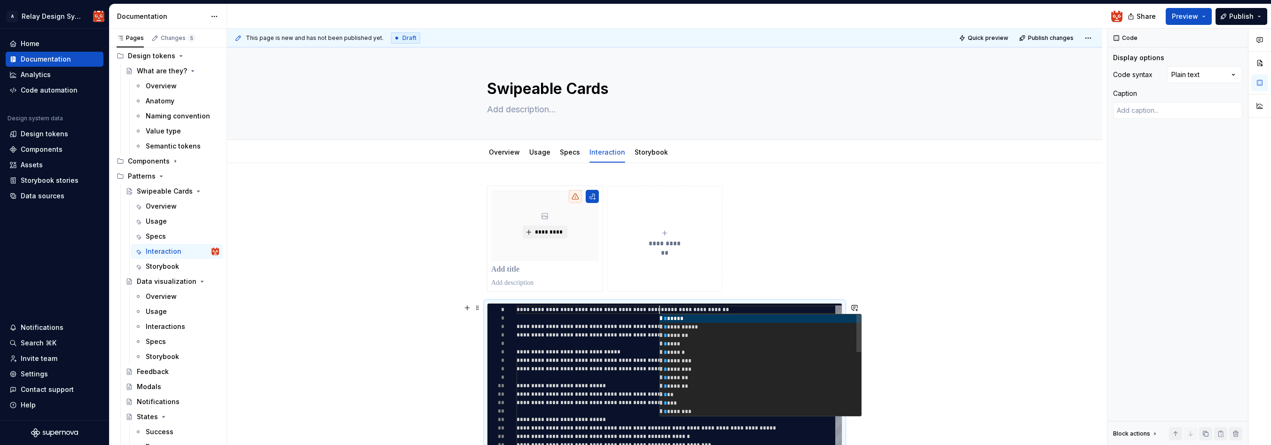
type textarea "*"
type textarea "**********"
type textarea "*"
type textarea "**********"
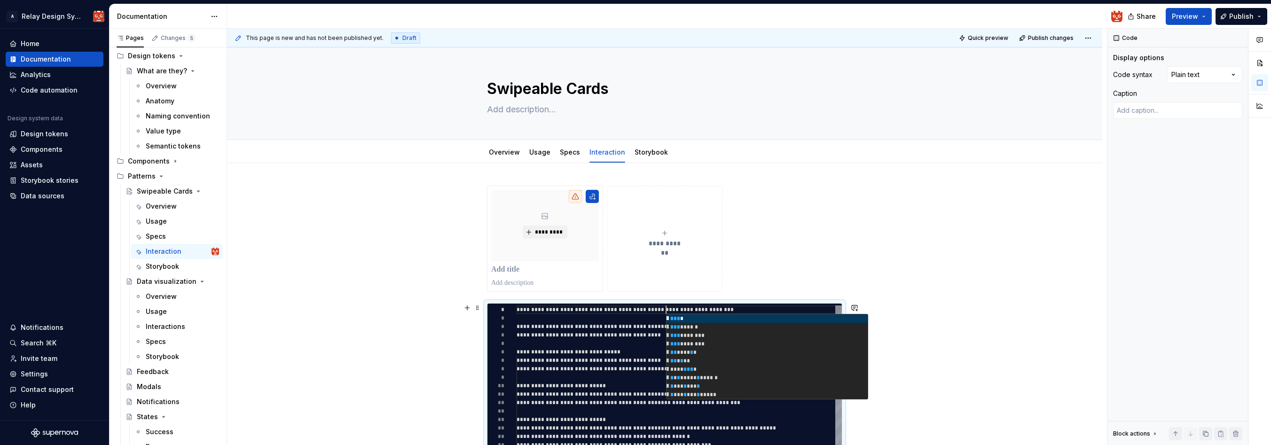
type textarea "*"
type textarea "**********"
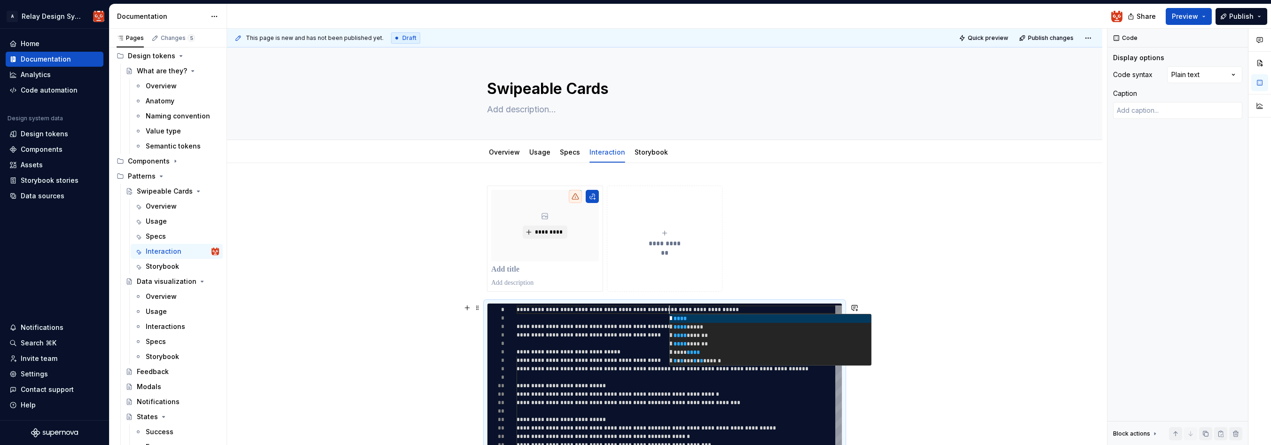
scroll to position [0, 156]
type textarea "*"
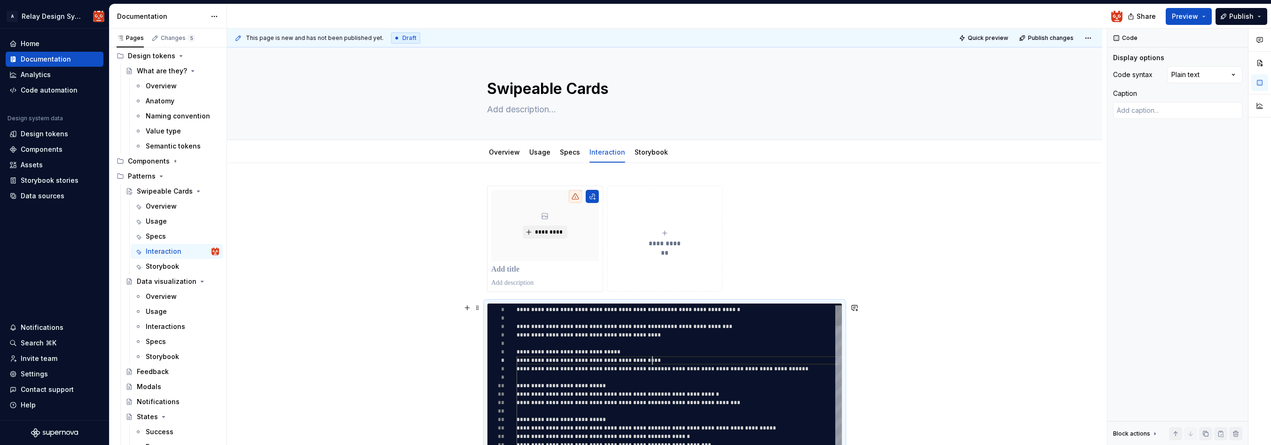
click div "**********"
type textarea "**********"
click div "**********"
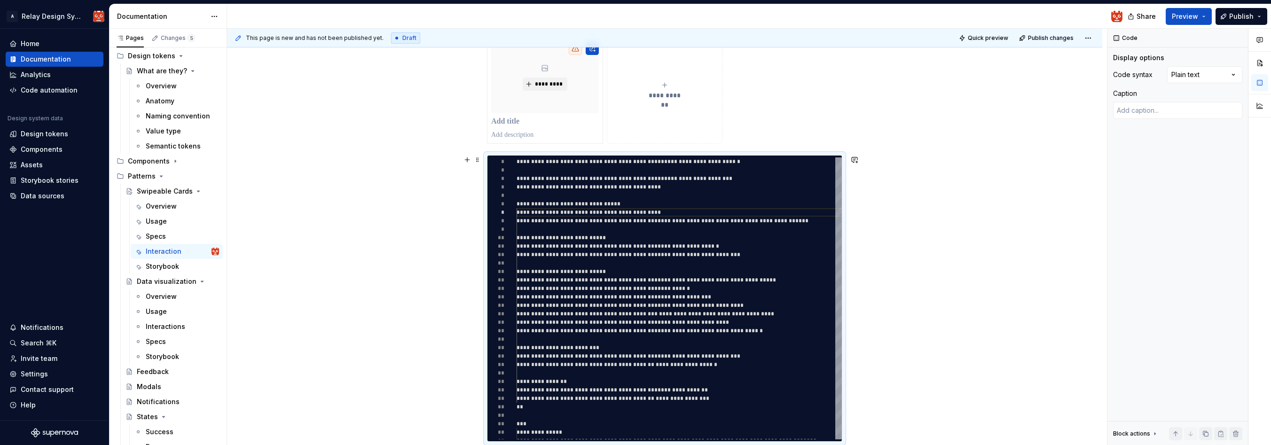
scroll to position [142, 0]
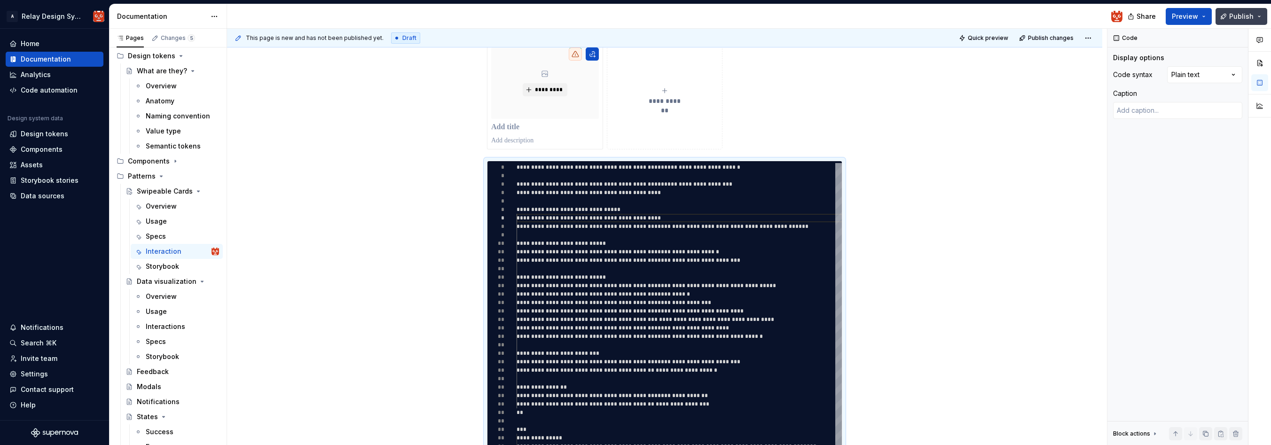
click span "Publish"
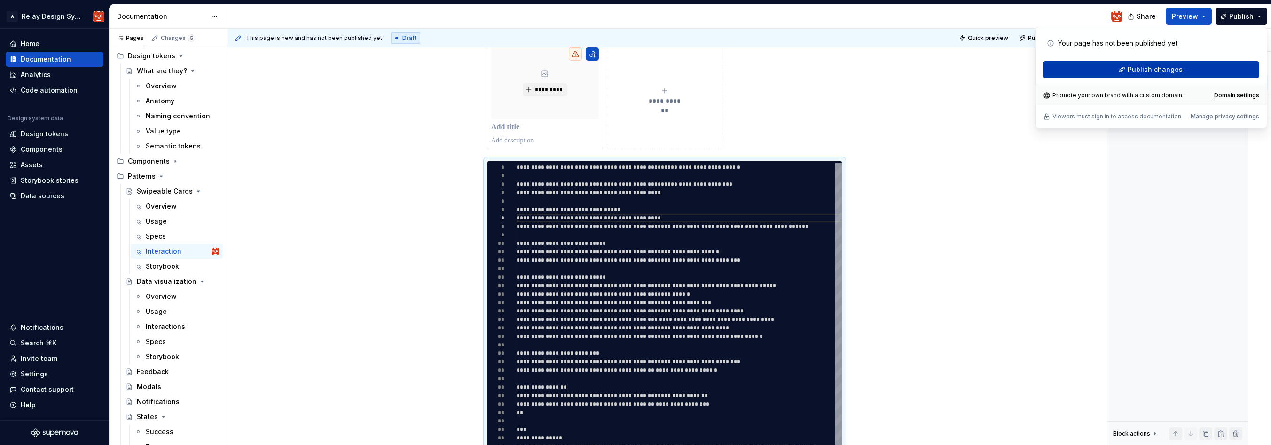
click span "Publish changes"
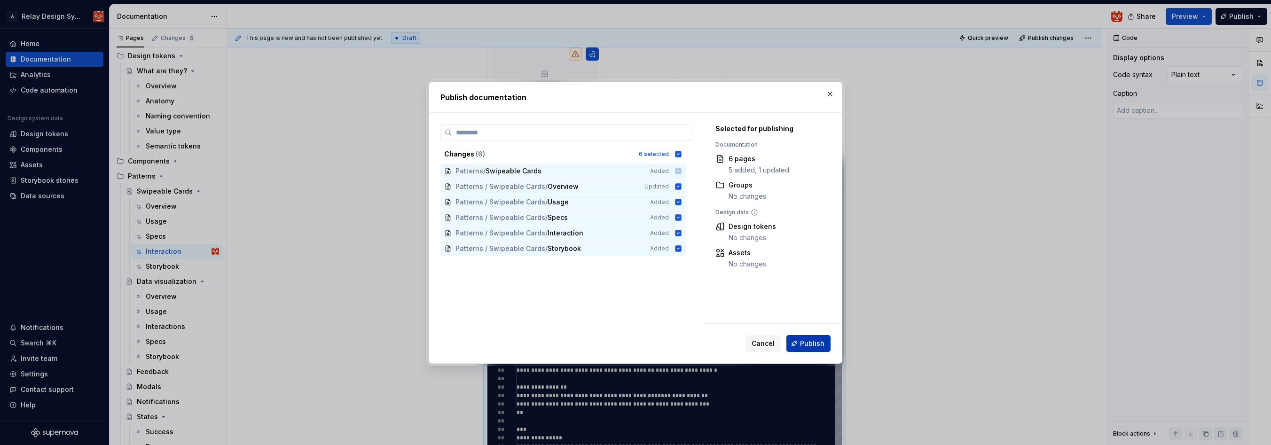
click span "Publish"
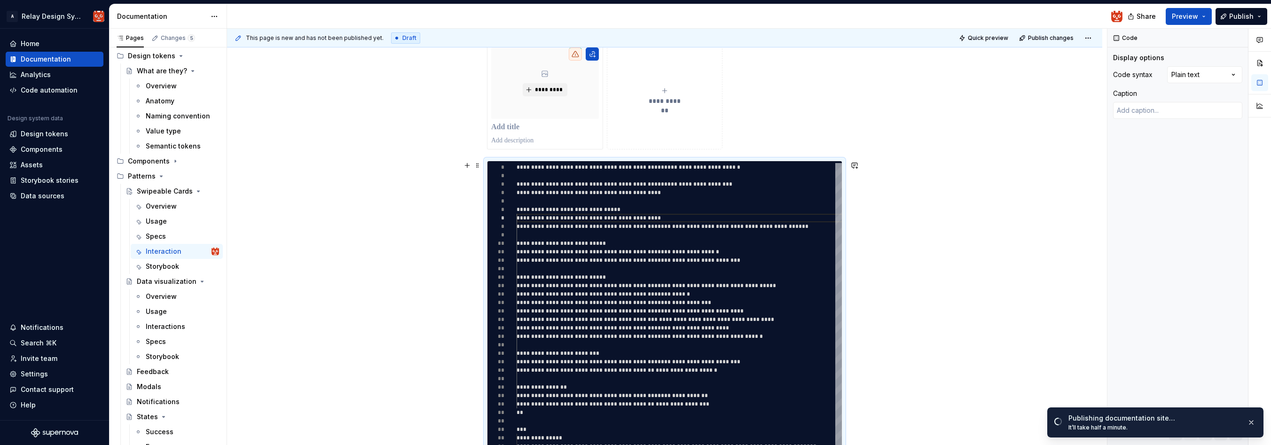
scroll to position [0, 0]
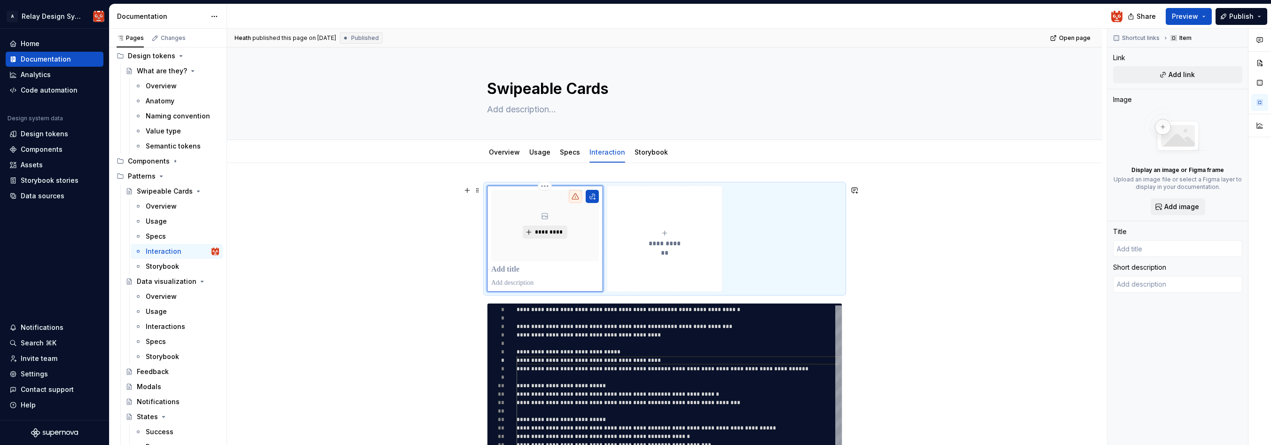
click span "*********"
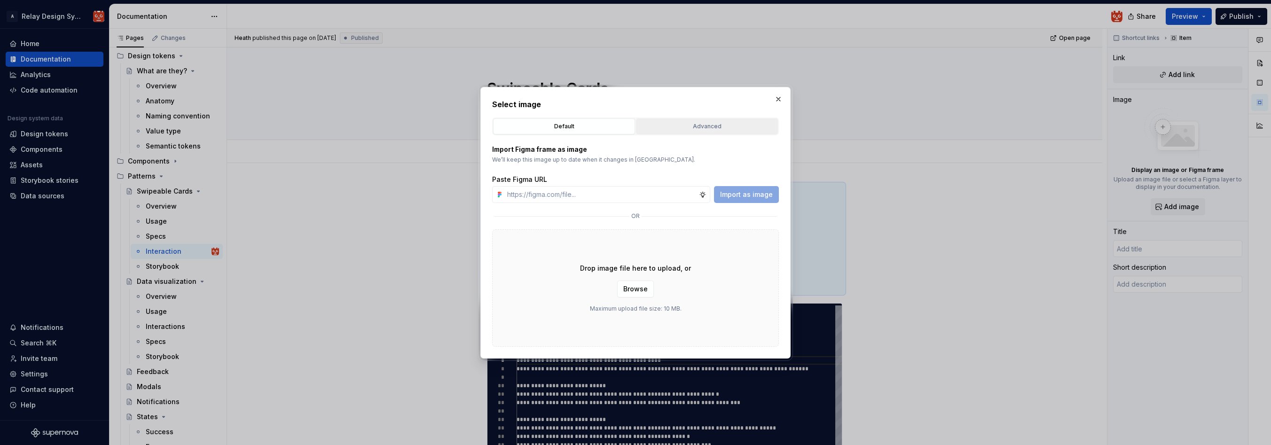
click div "Advanced"
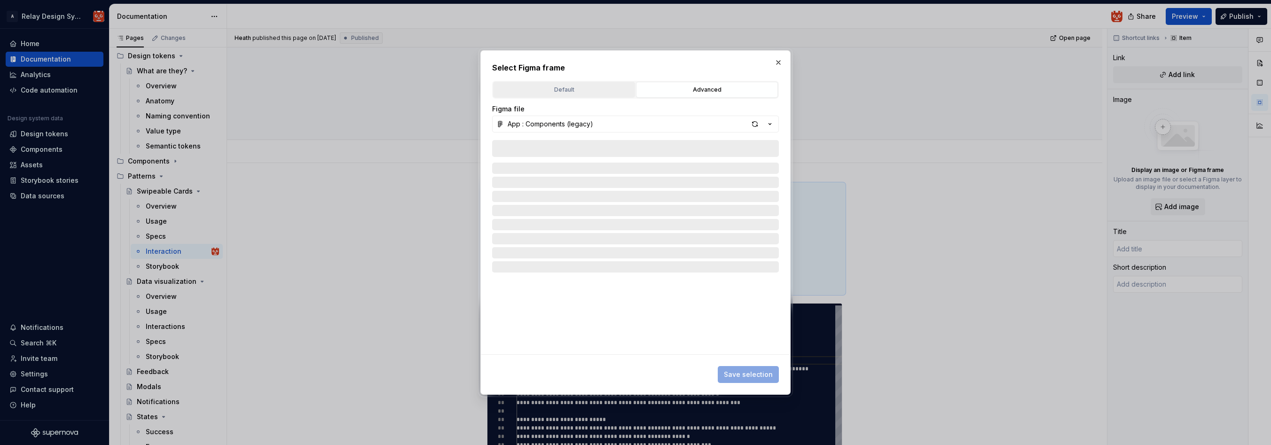
click div "Default"
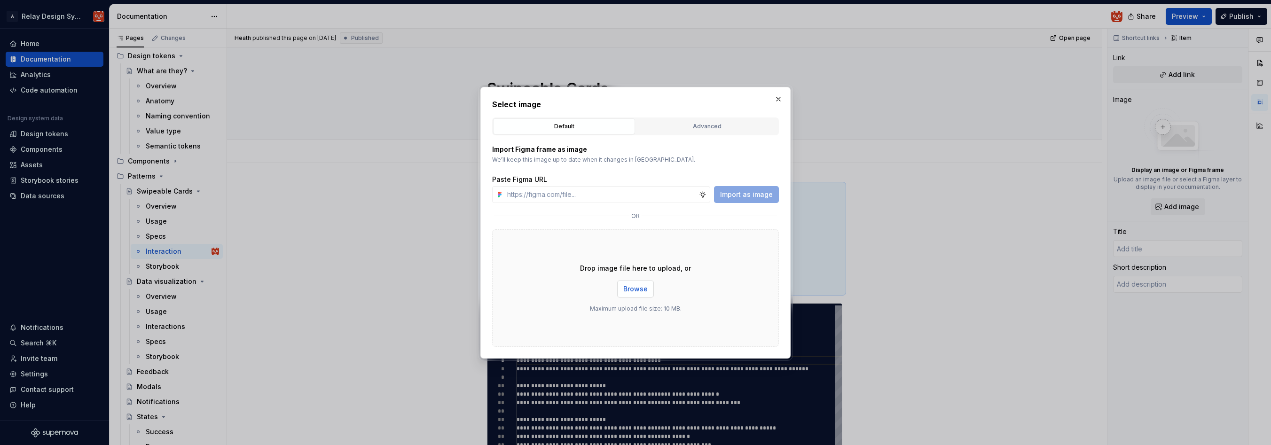
click span "Browse"
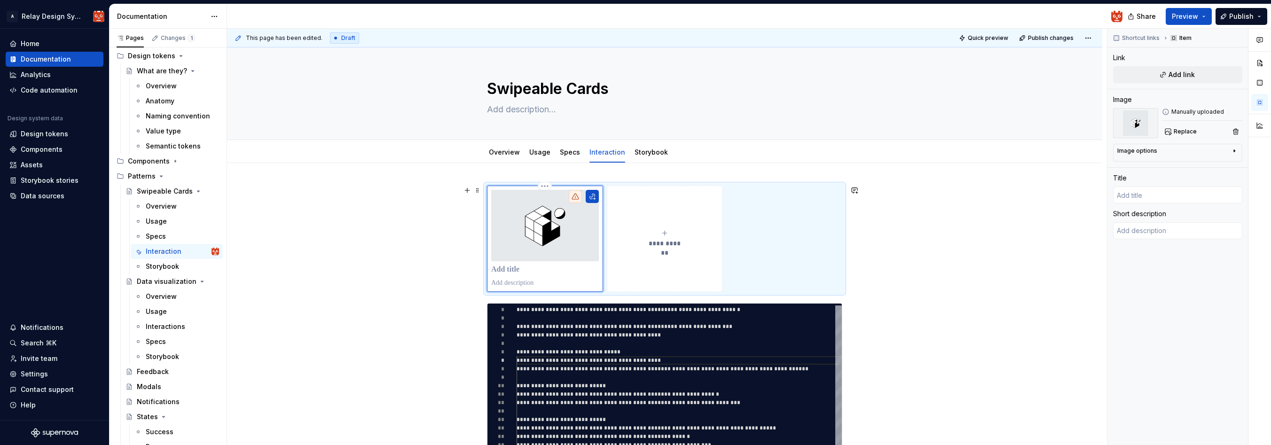
click p
type textarea "*"
type input "E"
type textarea "*"
type input "Ex"
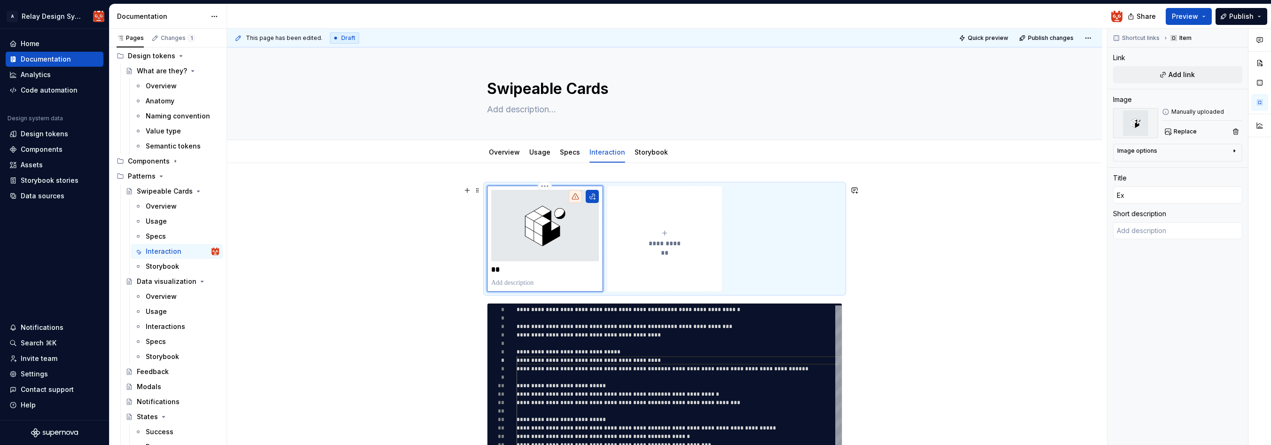
type textarea "*"
type input "Exp"
type textarea "*"
type input "Expo"
type textarea "*"
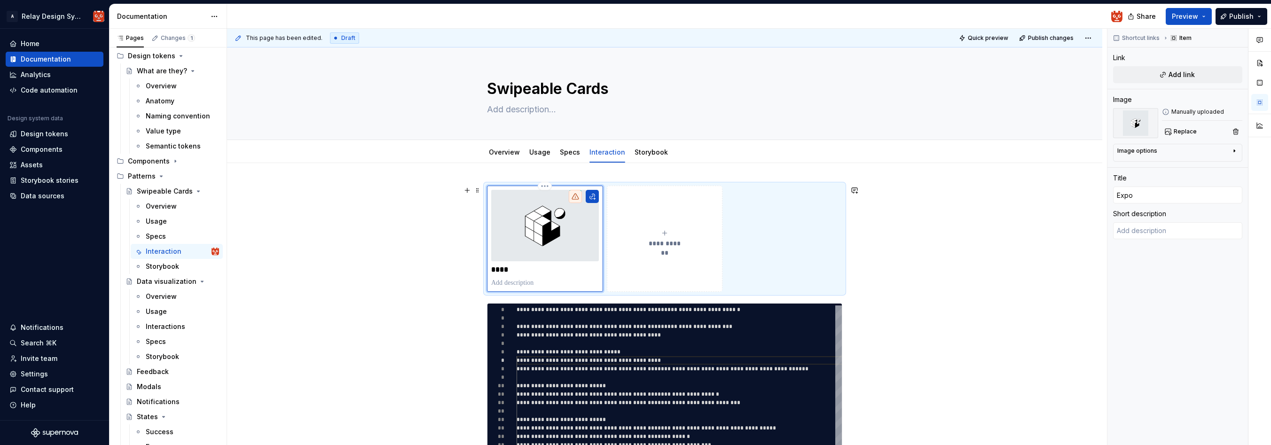
type input "Expo"
type textarea "*"
type input "Expo S"
type textarea "*"
type input "Expo Sn"
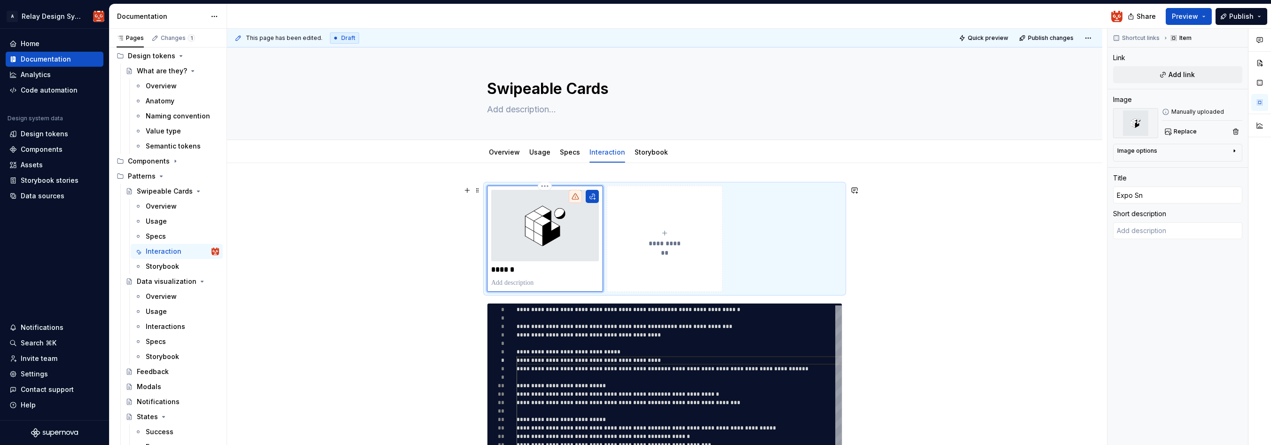
type textarea "*"
type input "Expo Sna"
type textarea "*"
type input "Expo Snac"
type textarea "*"
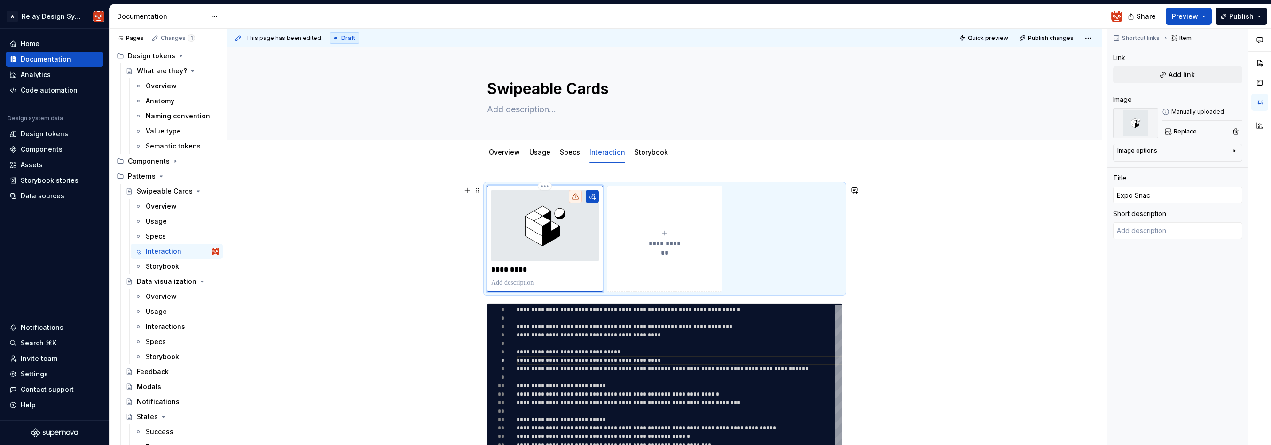
type input "Expo Snack"
click span "Add link"
type textarea "*"
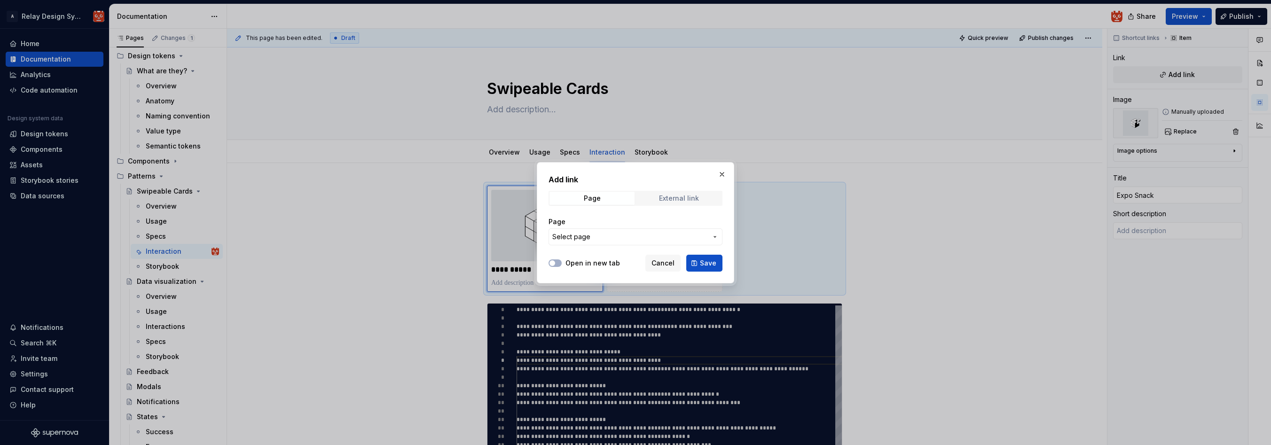
drag, startPoint x: 677, startPoint y: 199, endPoint x: 662, endPoint y: 202, distance: 15.3
click div "External link"
click button "Open in new tab"
click input "URL"
paste input "[URL][DOMAIN_NAME]"
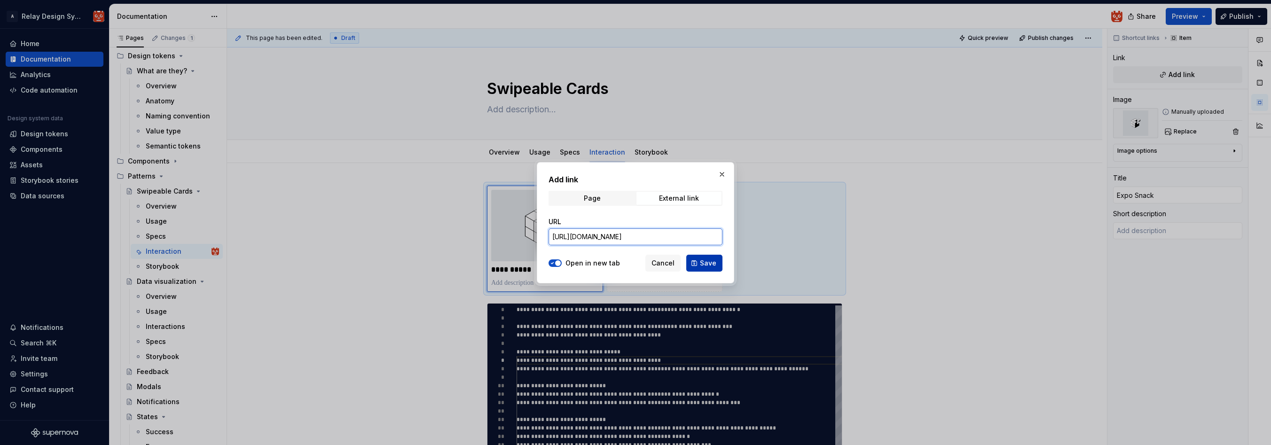
type input "[URL][DOMAIN_NAME]"
click span "Save"
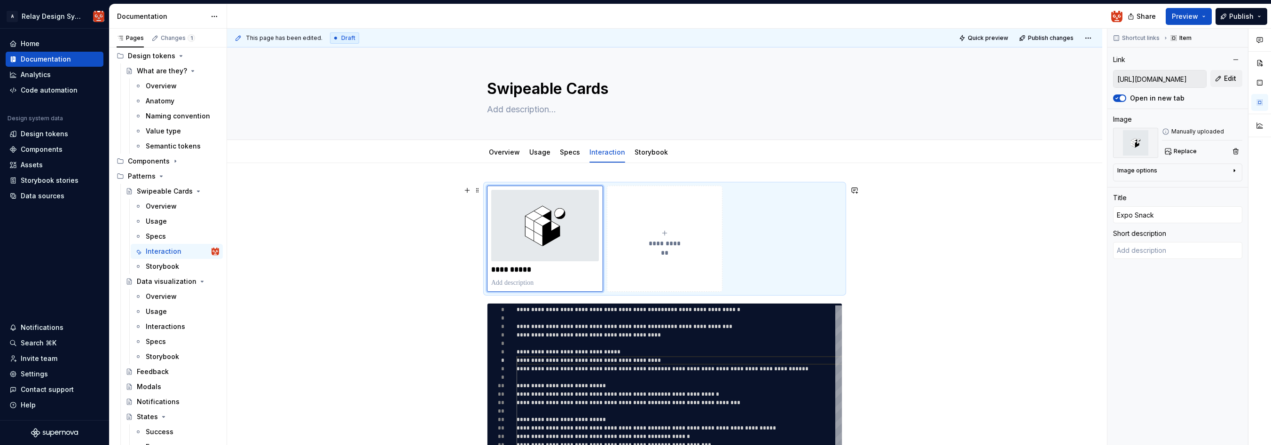
type textarea "*"
type textarea "Try this project on your phone! Use Expo's online editor to make changes and sa…"
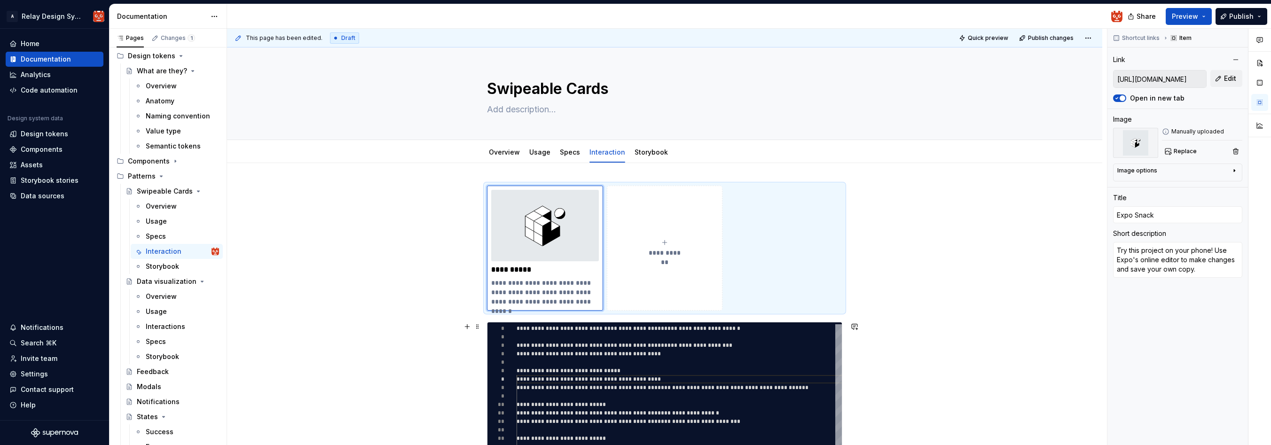
click div "**********"
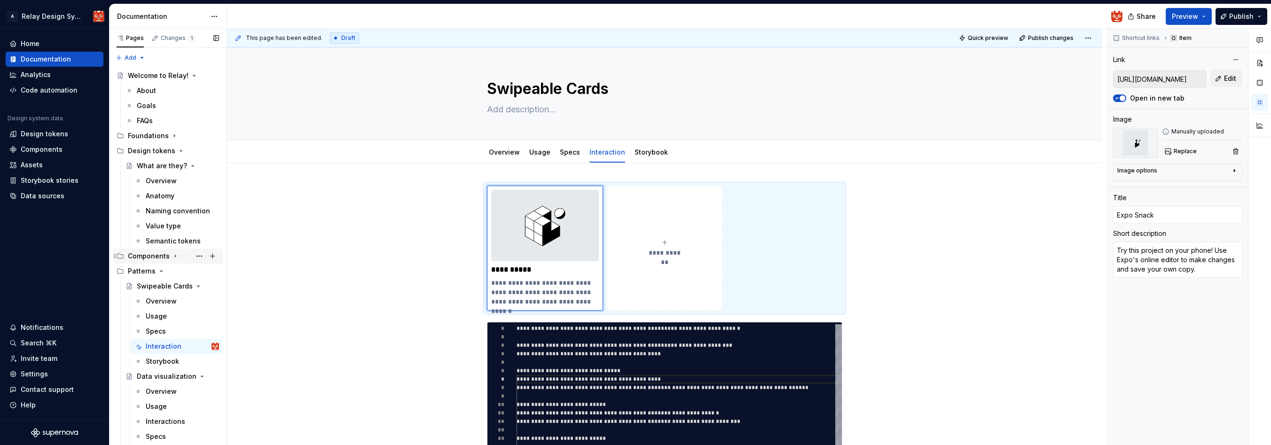
click div "Components"
click div "Specs"
click div "Interaction"
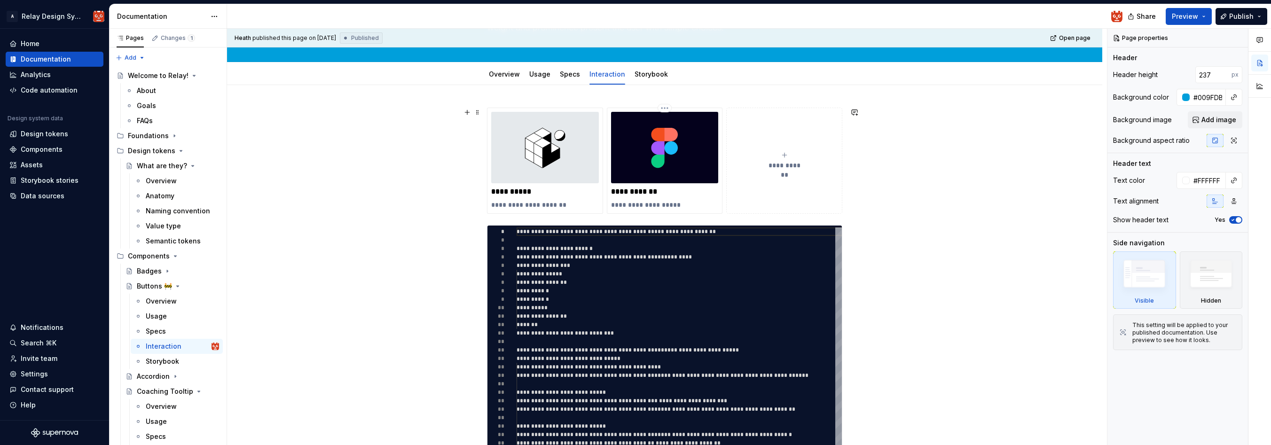
scroll to position [77, 0]
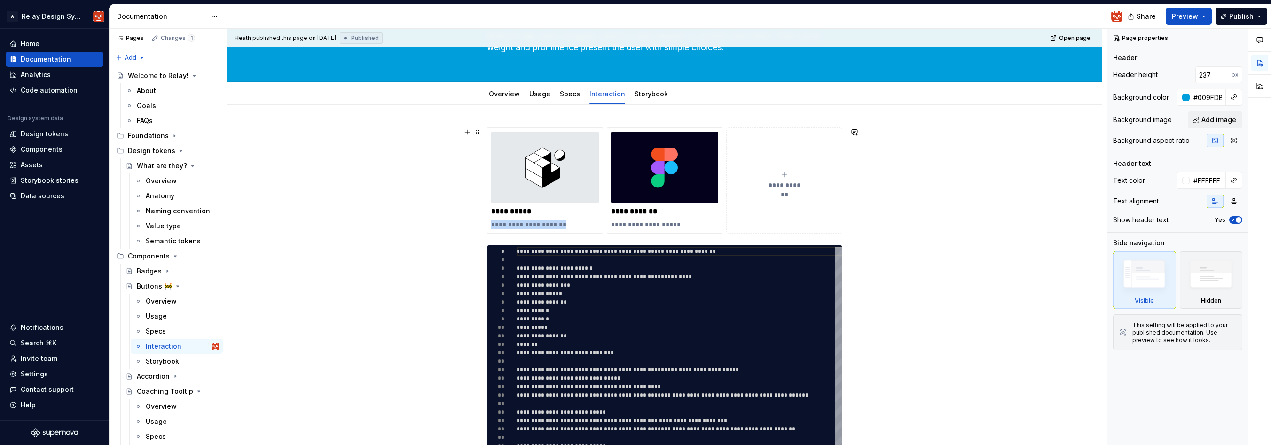
drag, startPoint x: 575, startPoint y: 226, endPoint x: 484, endPoint y: 221, distance: 90.3
click div "**********"
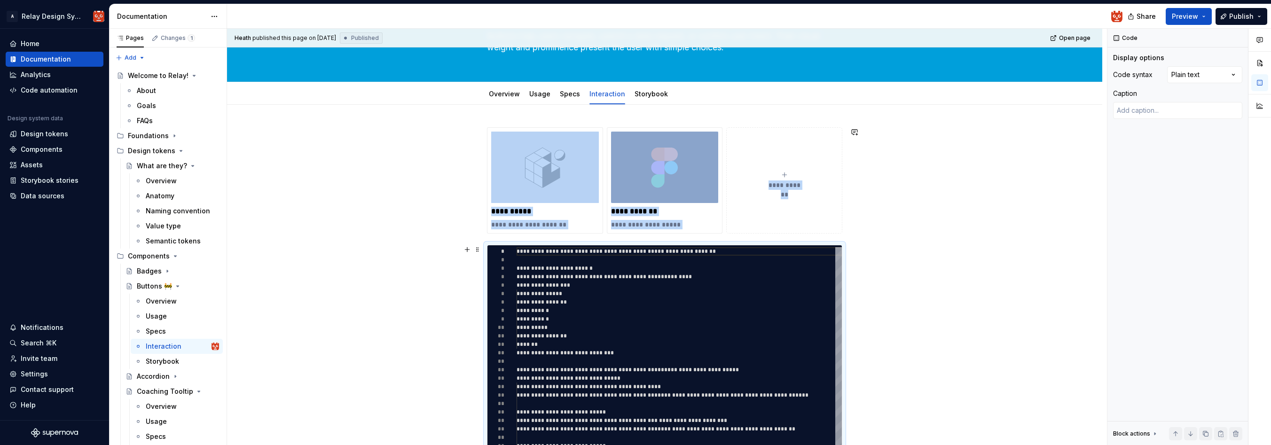
scroll to position [163, 0]
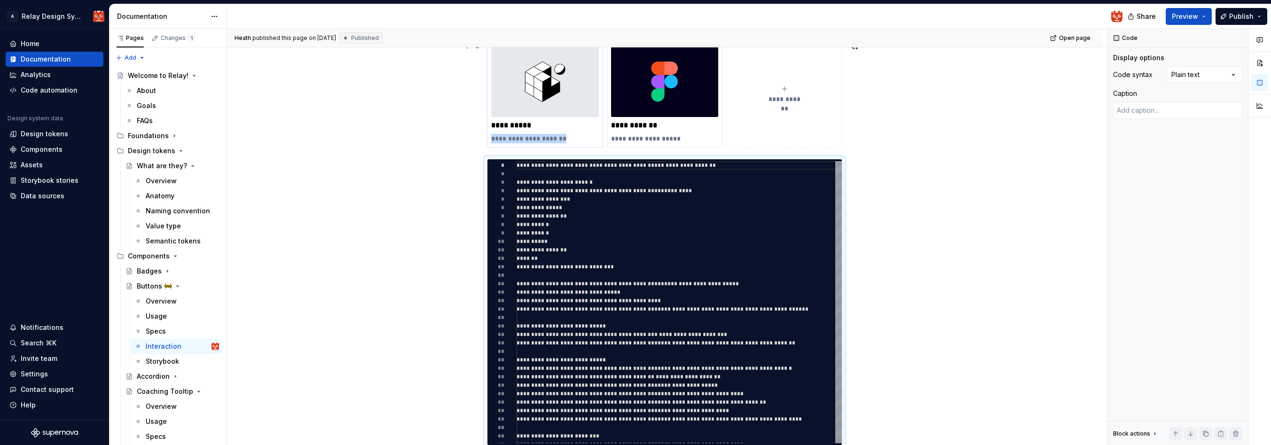
drag, startPoint x: 572, startPoint y: 138, endPoint x: 494, endPoint y: 141, distance: 78.1
click p "**********"
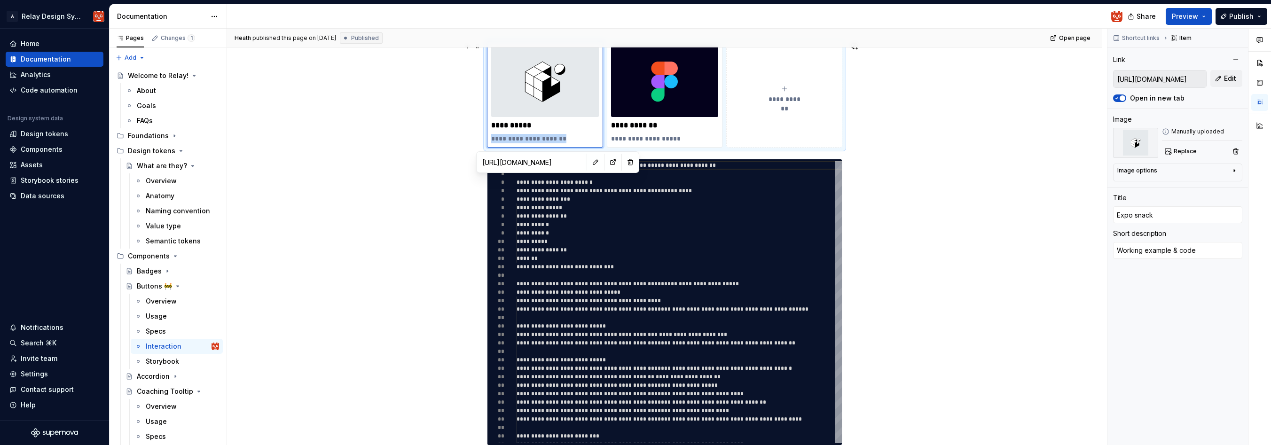
click div "**********"
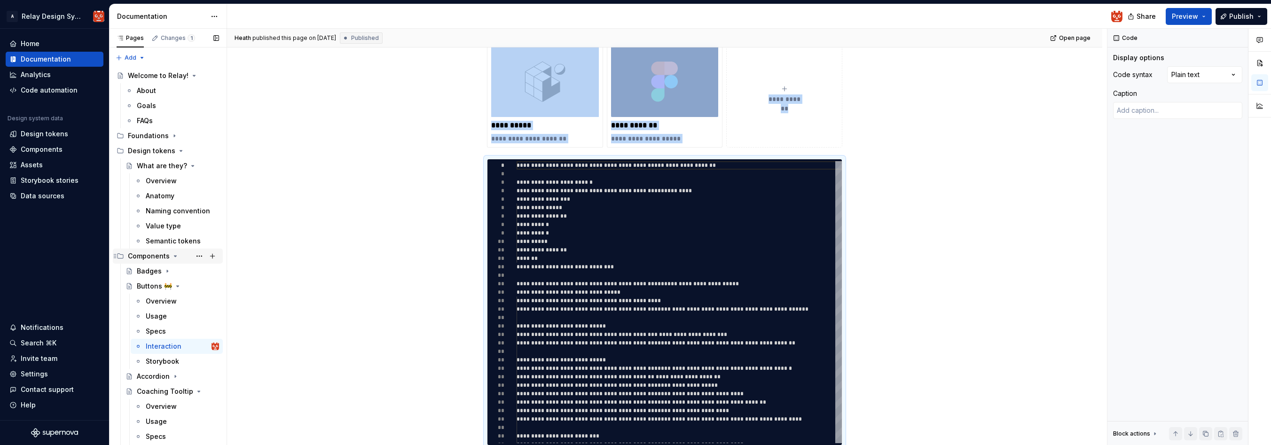
click icon "Page tree"
click div "Interaction"
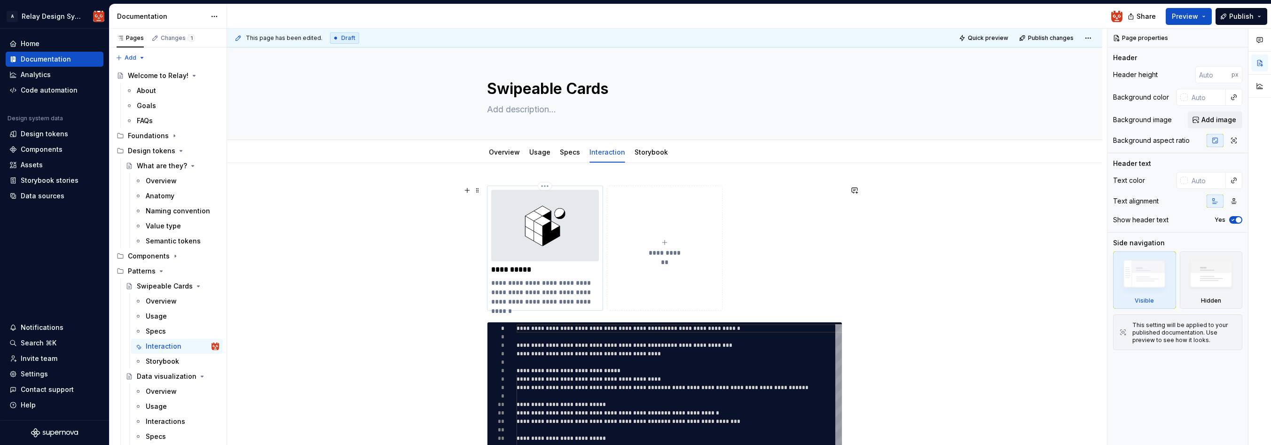
click p "**********"
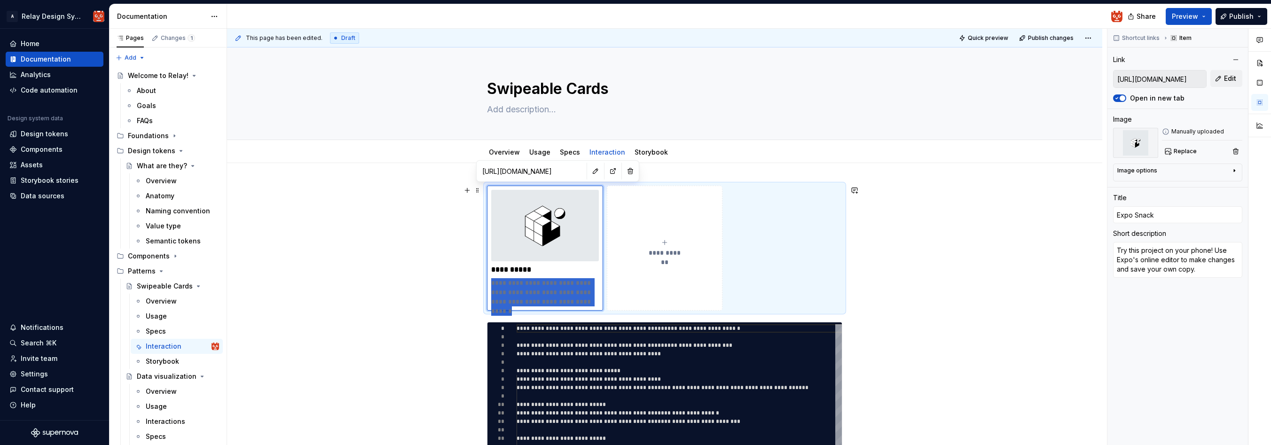
drag, startPoint x: 572, startPoint y: 300, endPoint x: 460, endPoint y: 280, distance: 114.1
click div "**********"
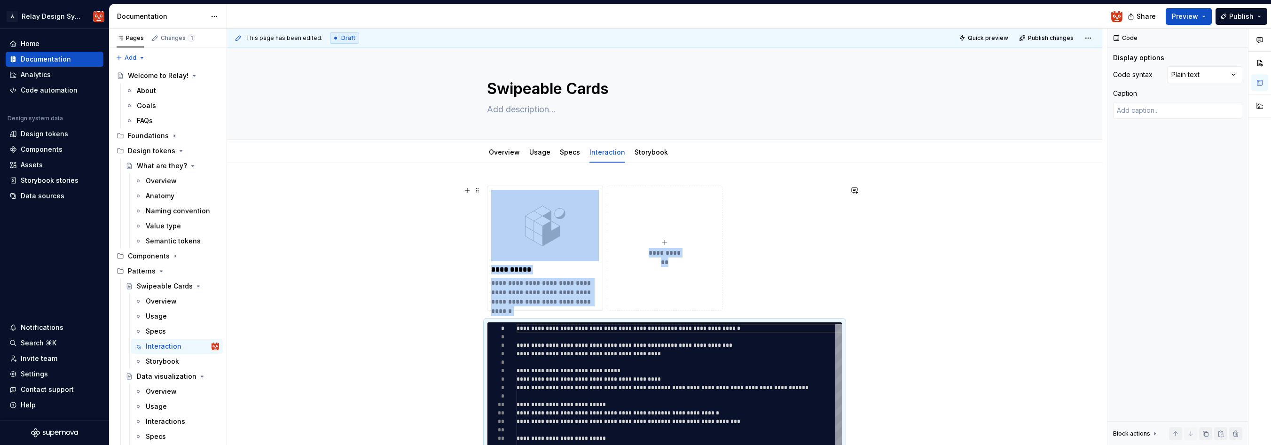
scroll to position [163, 0]
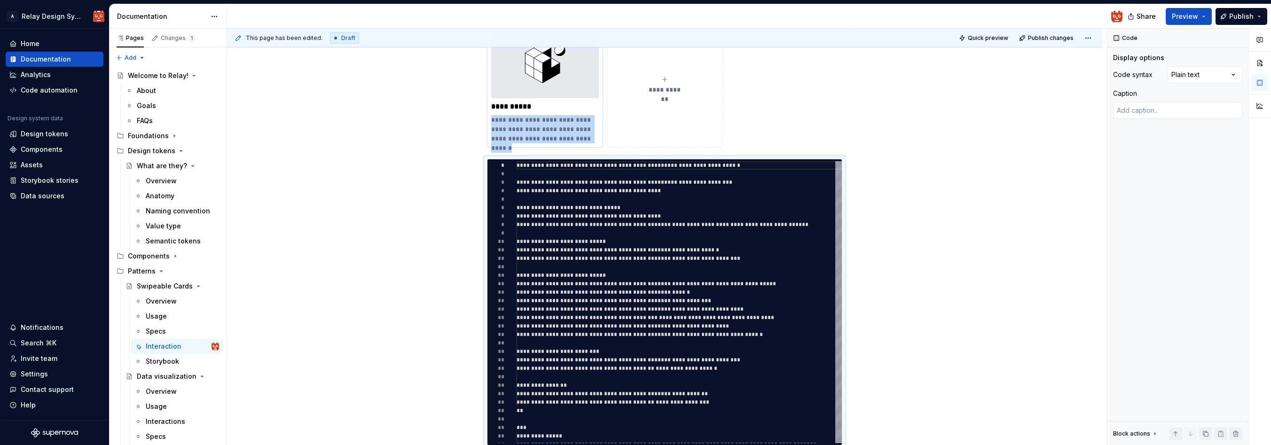
drag, startPoint x: 599, startPoint y: 138, endPoint x: 491, endPoint y: 121, distance: 109.3
click div "**********"
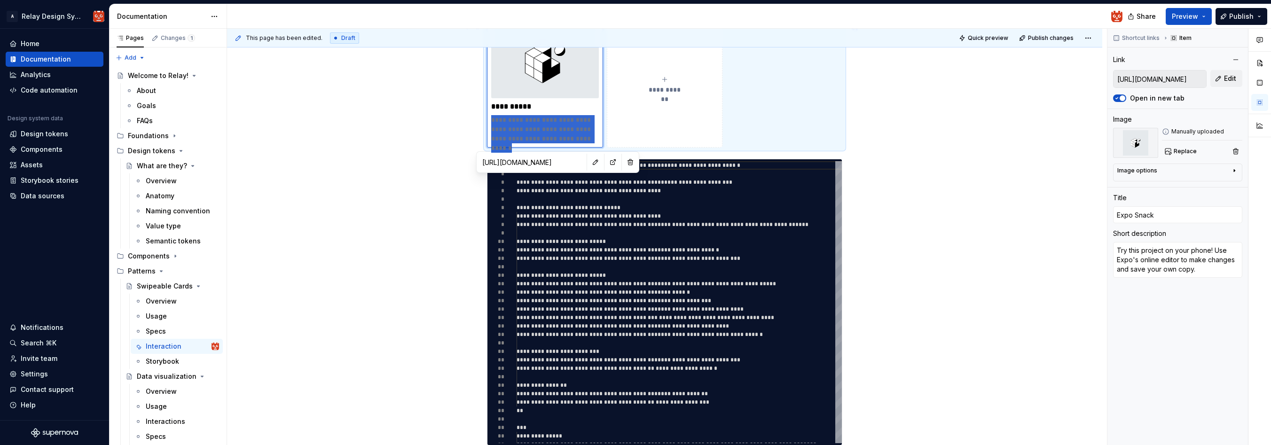
type textarea "*"
type textarea "Working example & code"
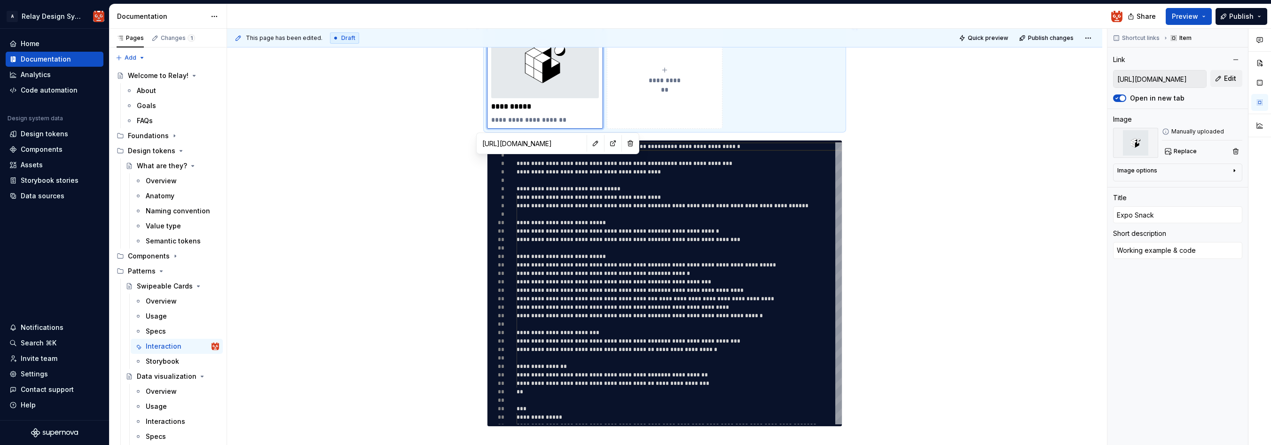
click div "**********"
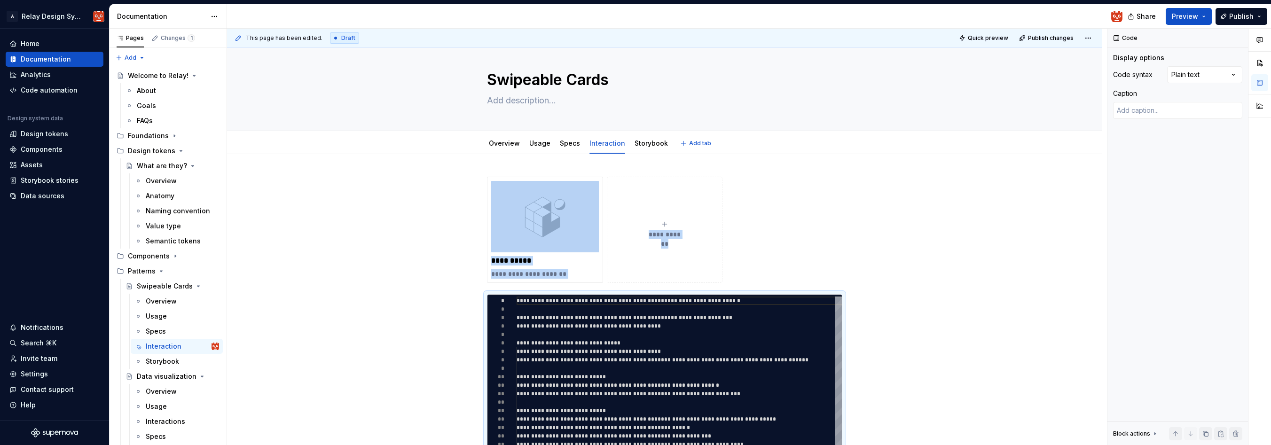
scroll to position [8, 0]
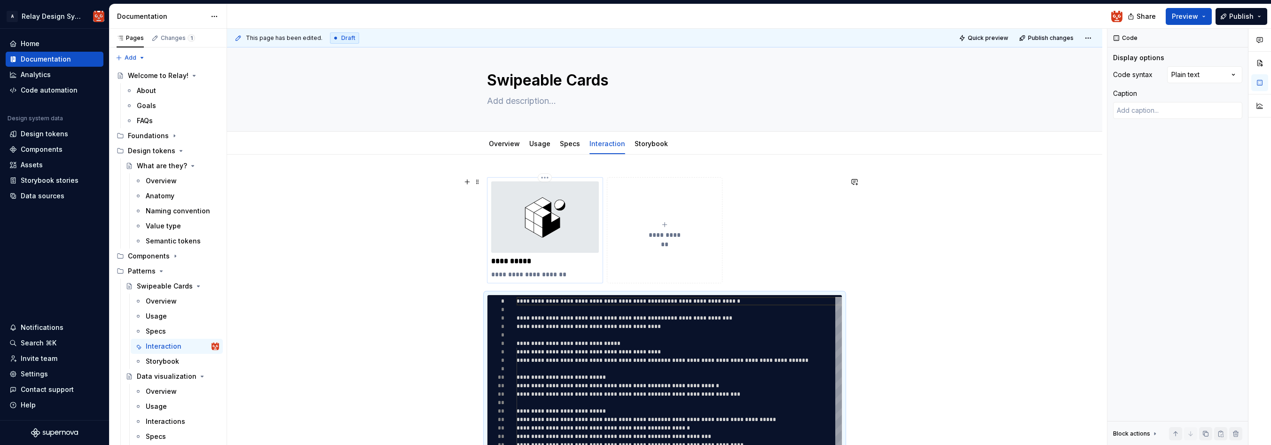
click img
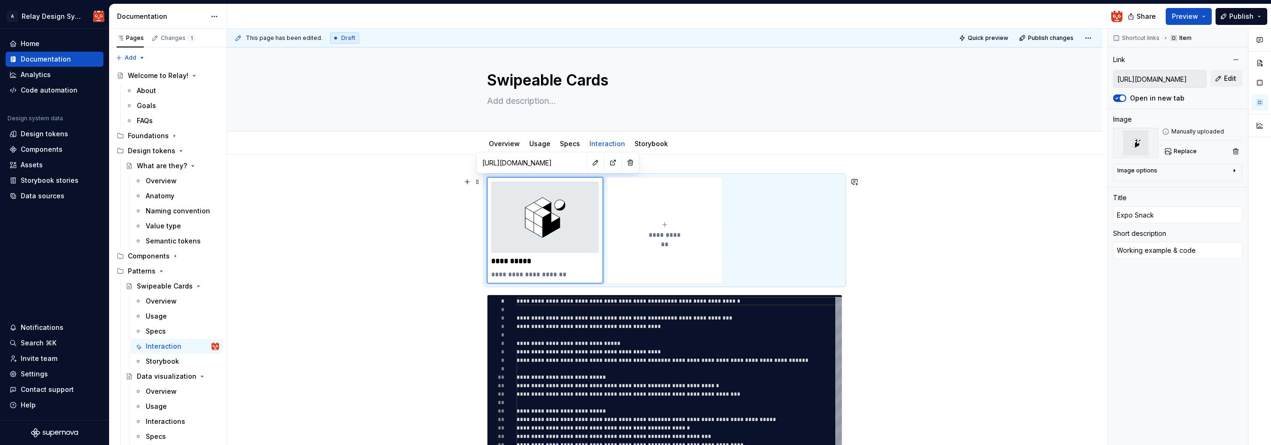
click div "**********"
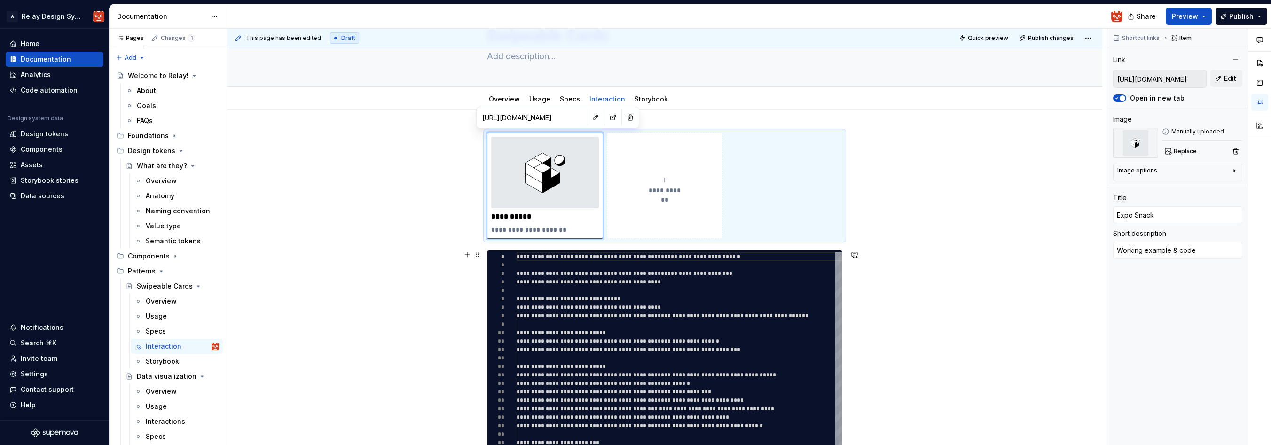
scroll to position [54, 0]
click div "**********"
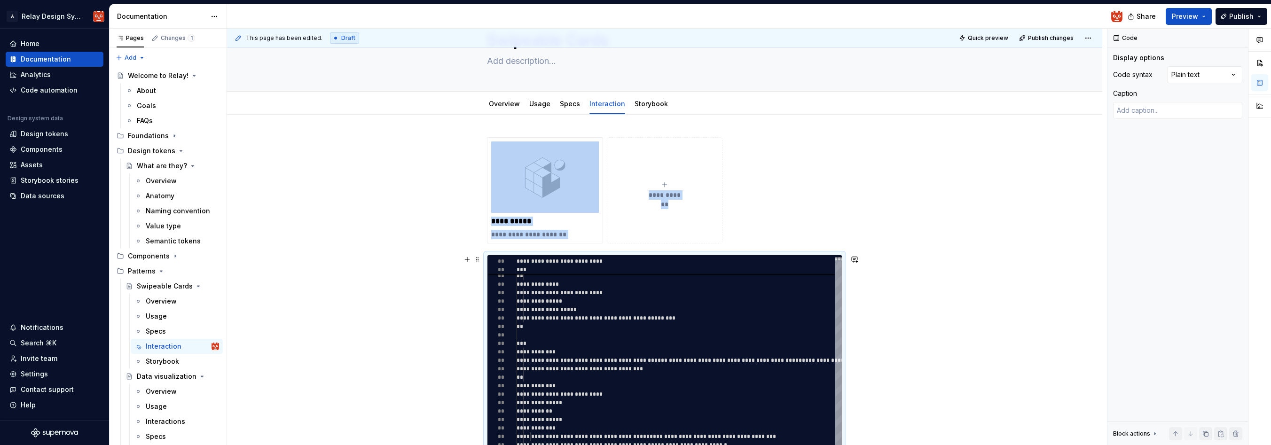
scroll to position [0, 0]
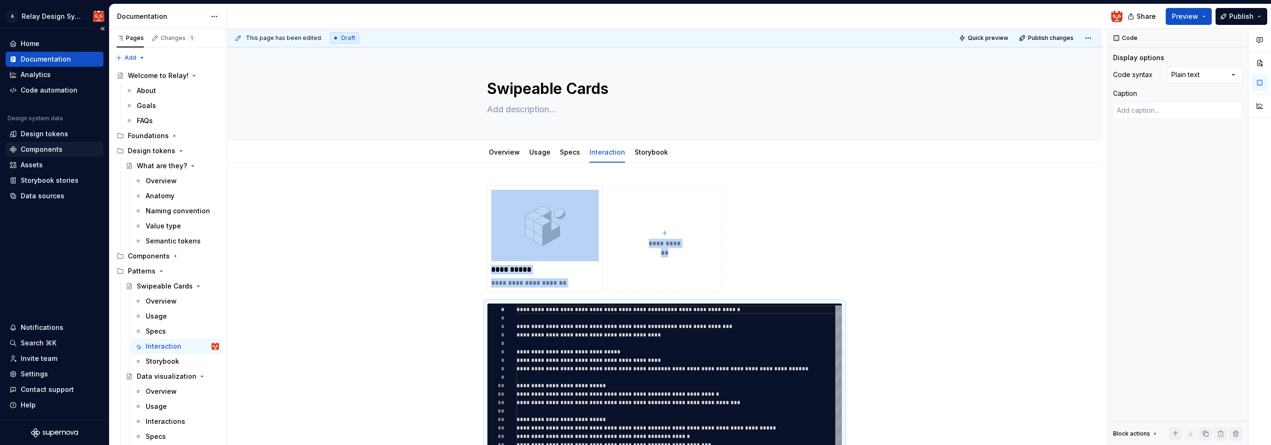
click div "Components"
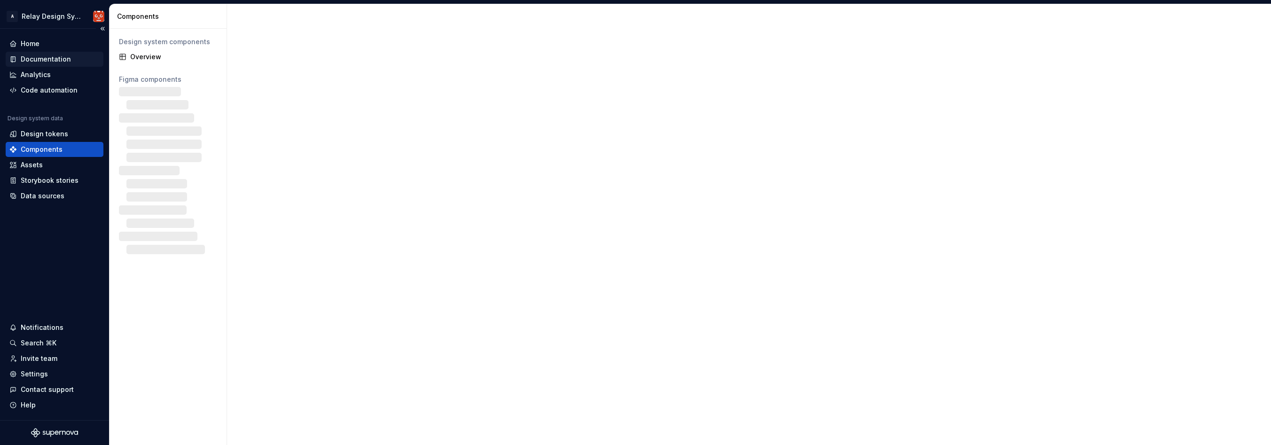
click div "Documentation"
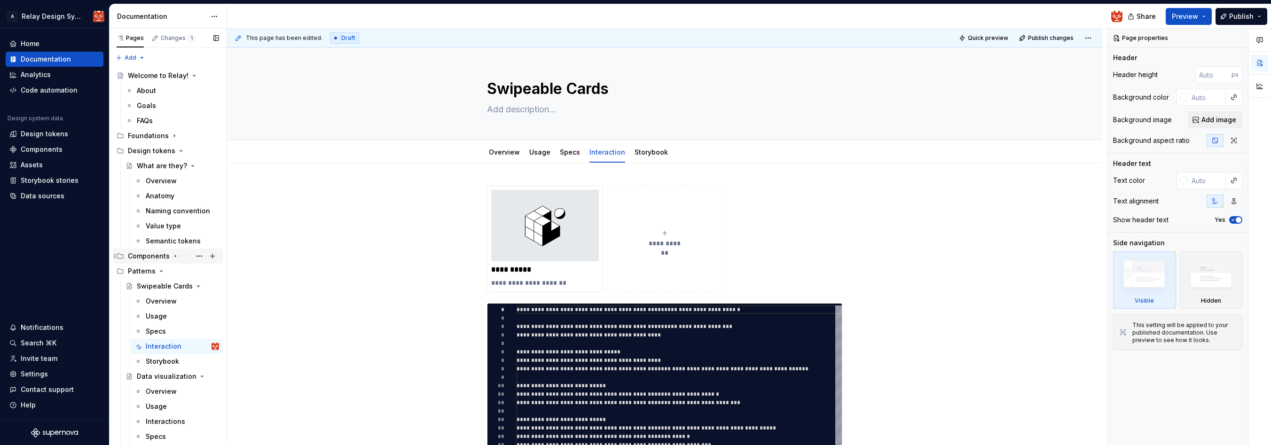
click icon "Page tree"
click div "Specs"
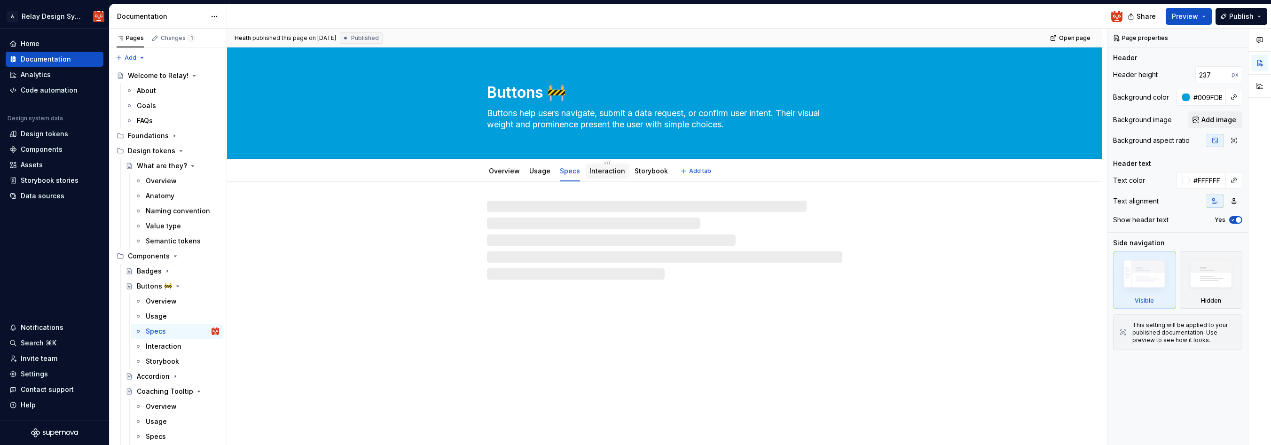
click link "Interaction"
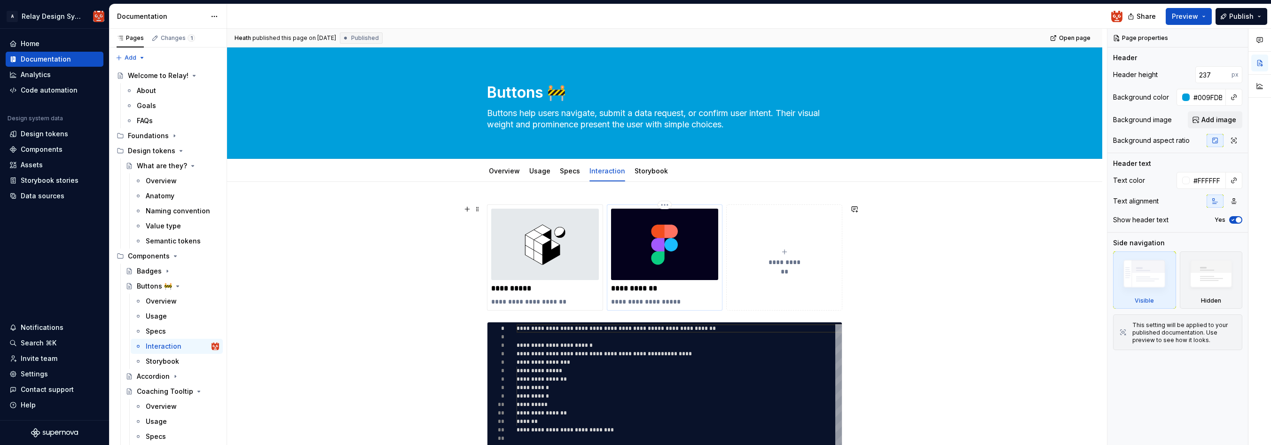
click img
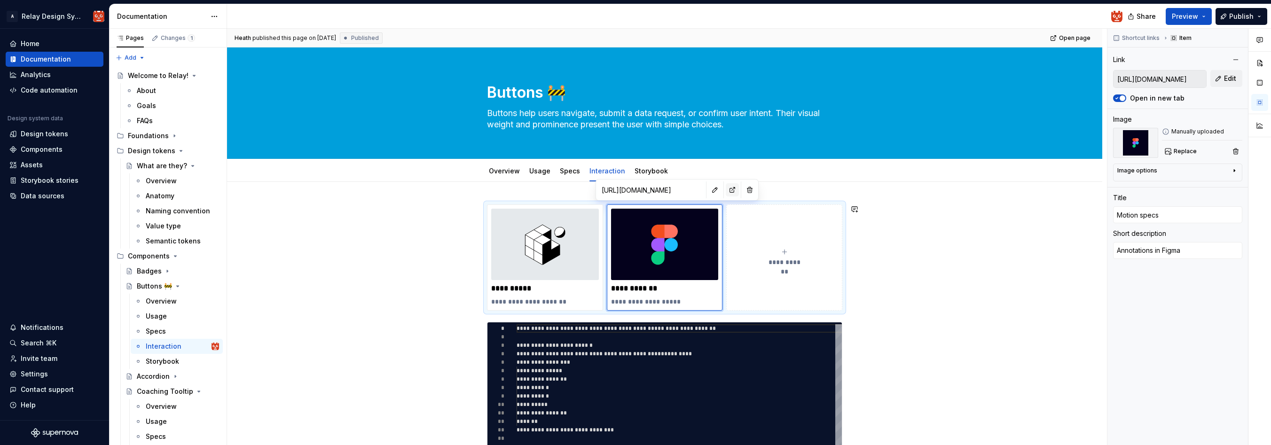
click button "button"
click input "[URL][DOMAIN_NAME]"
click span "Edit"
type textarea "*"
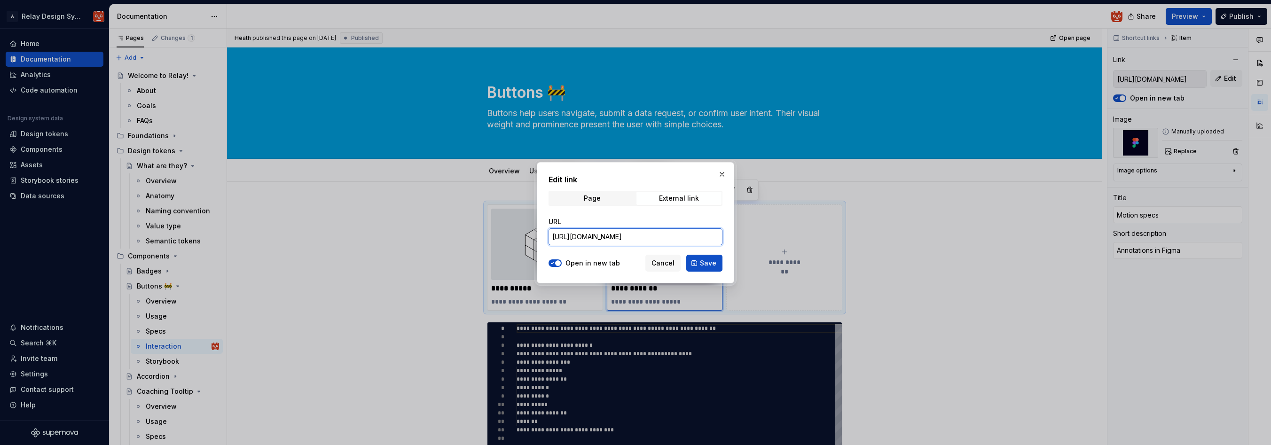
click input "[URL][DOMAIN_NAME]"
paste input "[URL][DOMAIN_NAME]"
type input "[URL][DOMAIN_NAME]"
click span "Save"
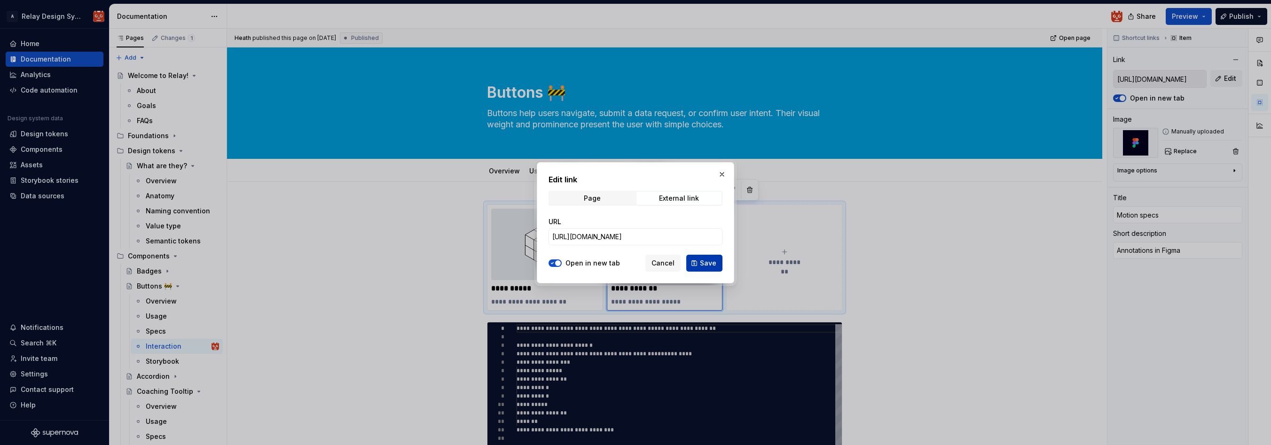
type textarea "*"
type input "[URL][DOMAIN_NAME]"
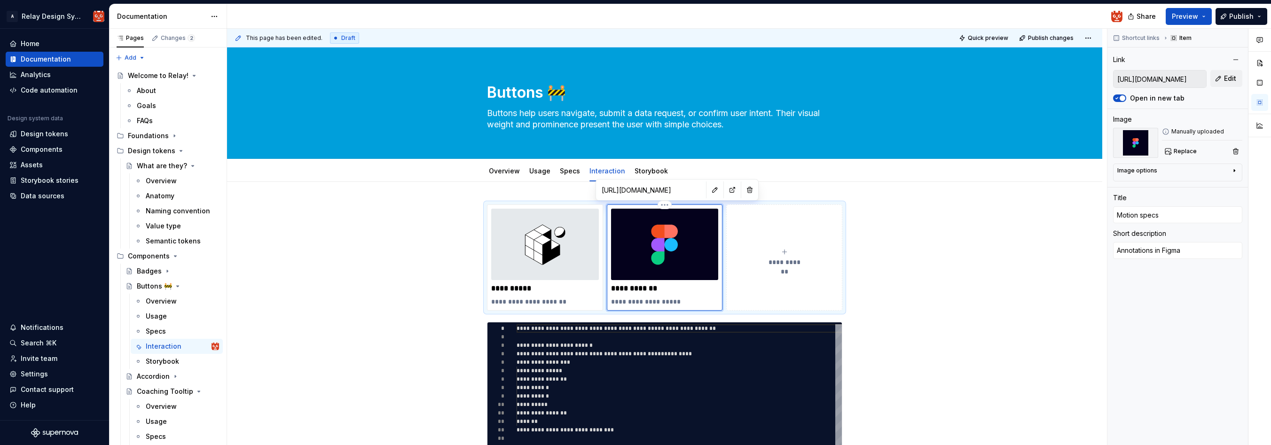
type textarea "*"
type input "[URL][DOMAIN_NAME]"
click button "button"
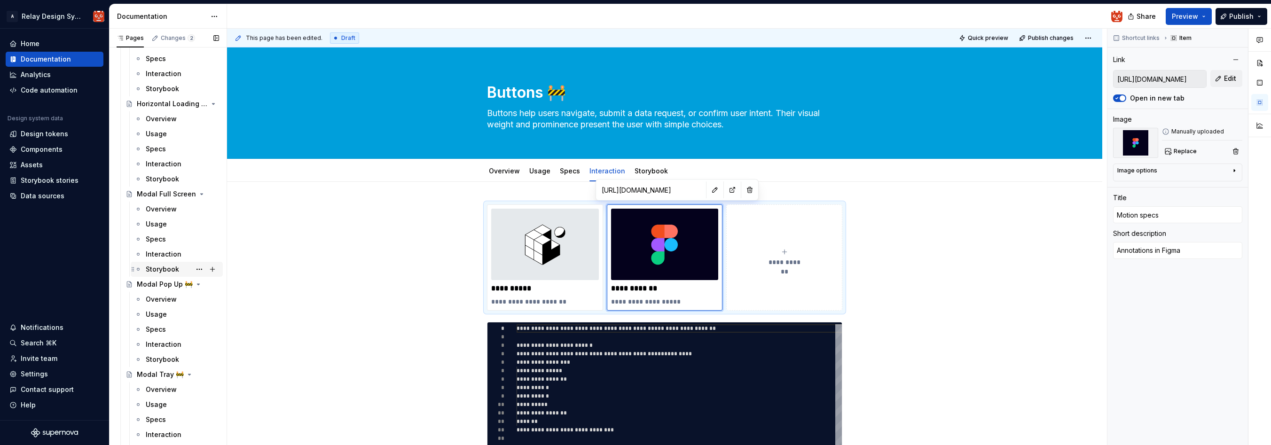
scroll to position [1010, 0]
click div "Interaction"
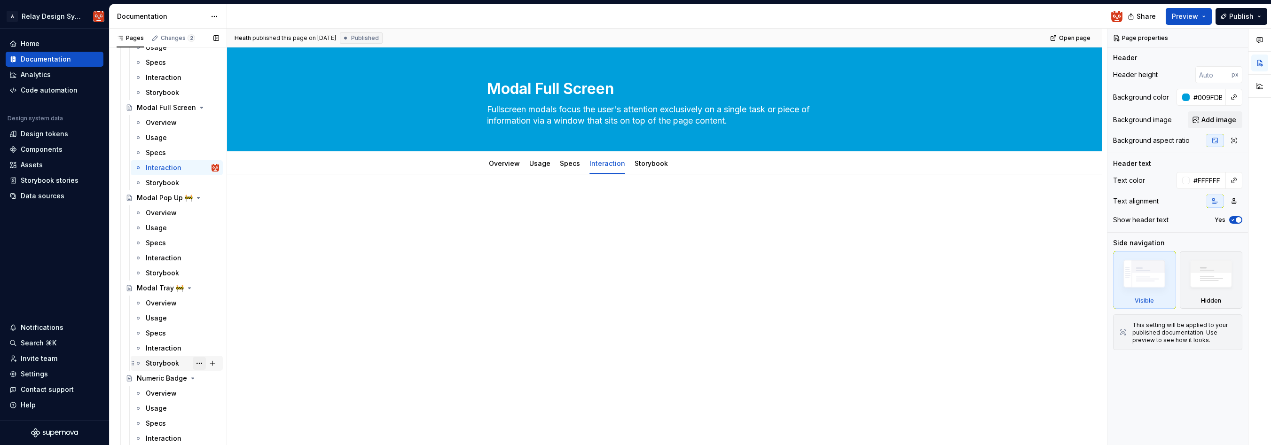
scroll to position [1107, 0]
click div "Specs"
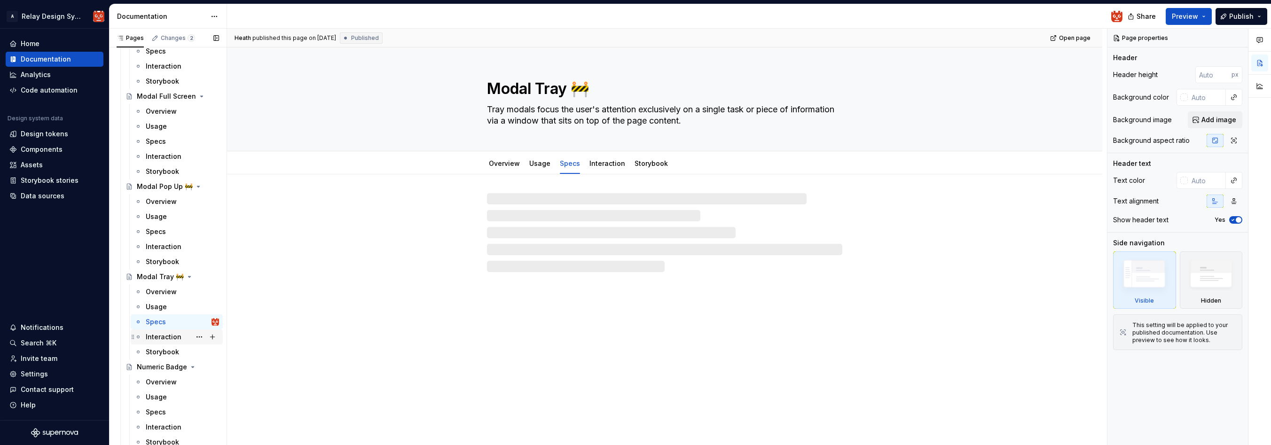
click div "Interaction"
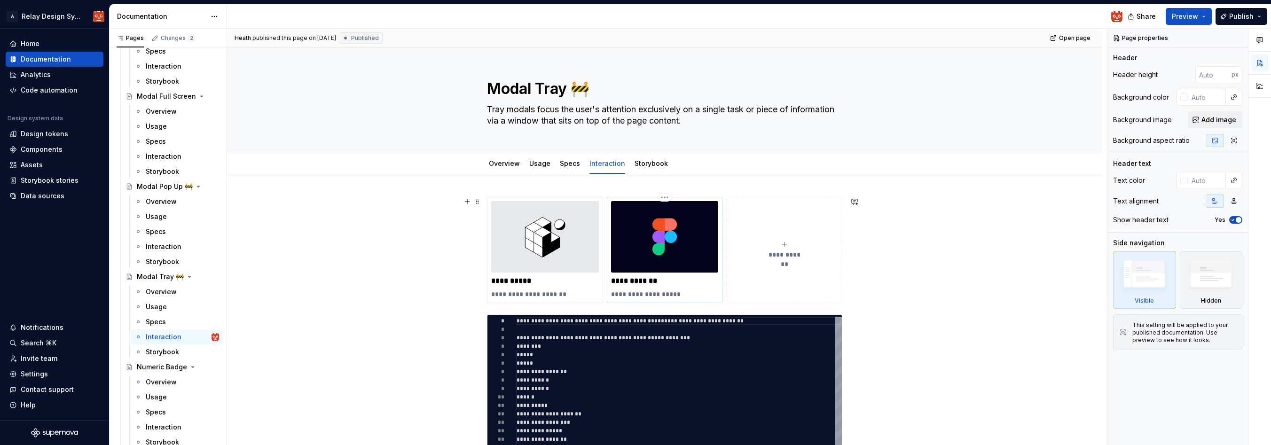
click img
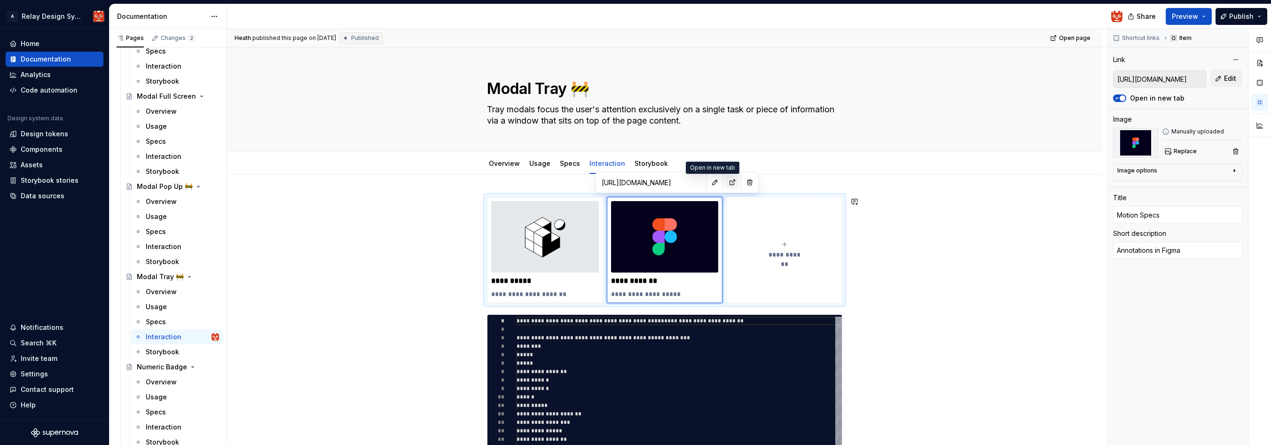
click button "button"
type textarea "*"
